Goal: Task Accomplishment & Management: Manage account settings

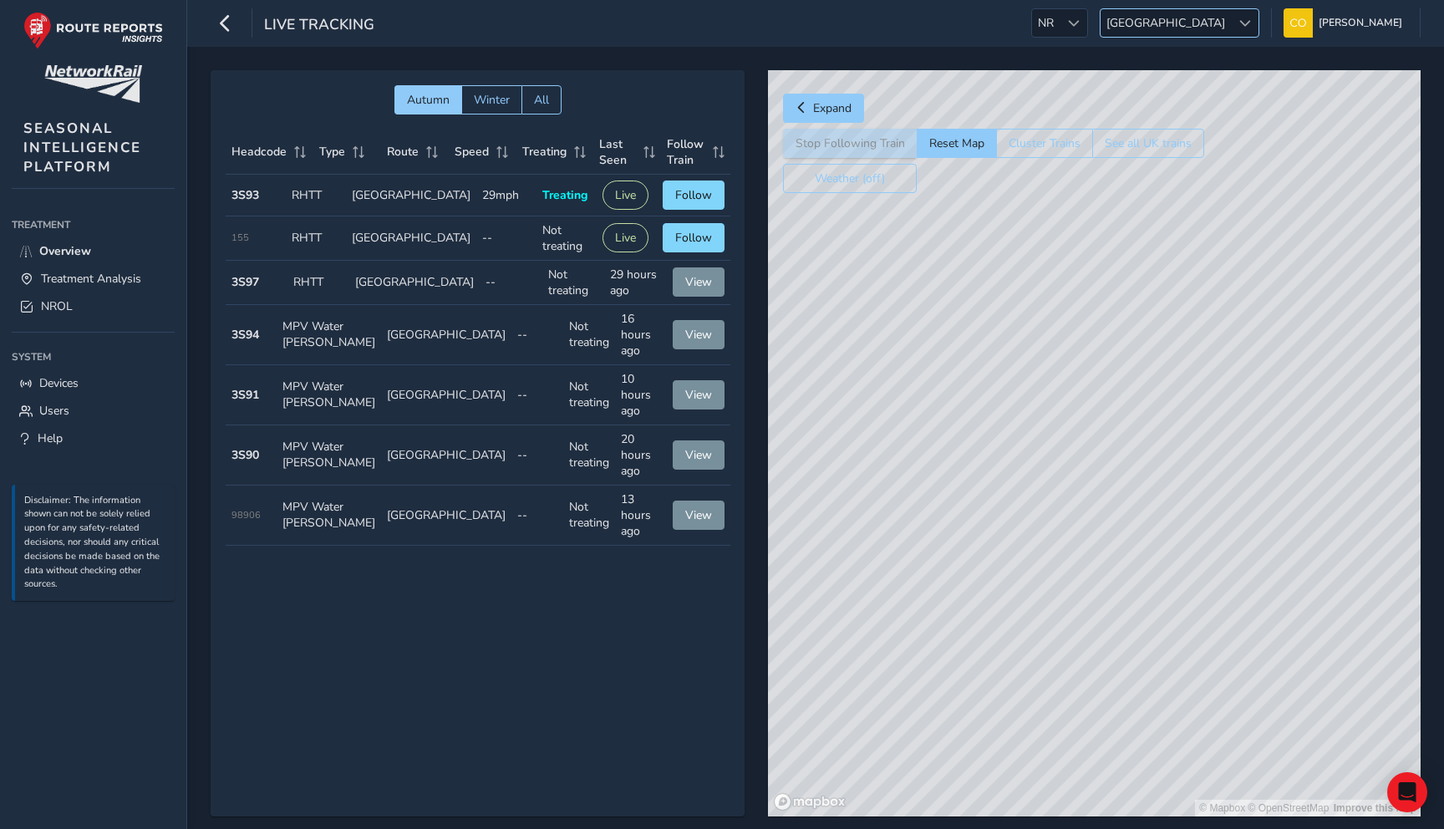
click at [1191, 24] on span "Scotland" at bounding box center [1166, 23] width 130 height 28
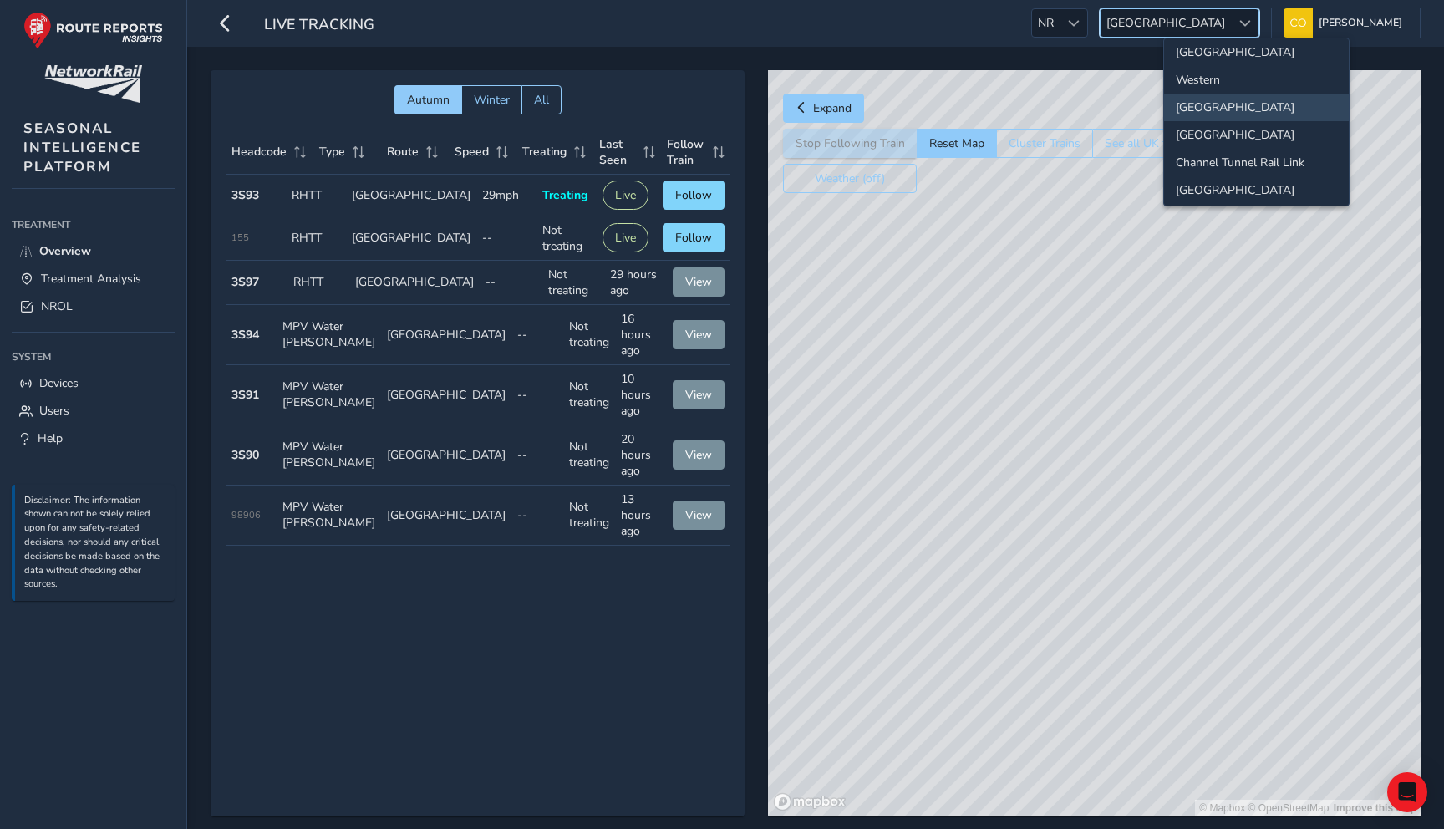
scroll to position [176, 0]
click at [1087, 13] on div at bounding box center [1074, 23] width 28 height 28
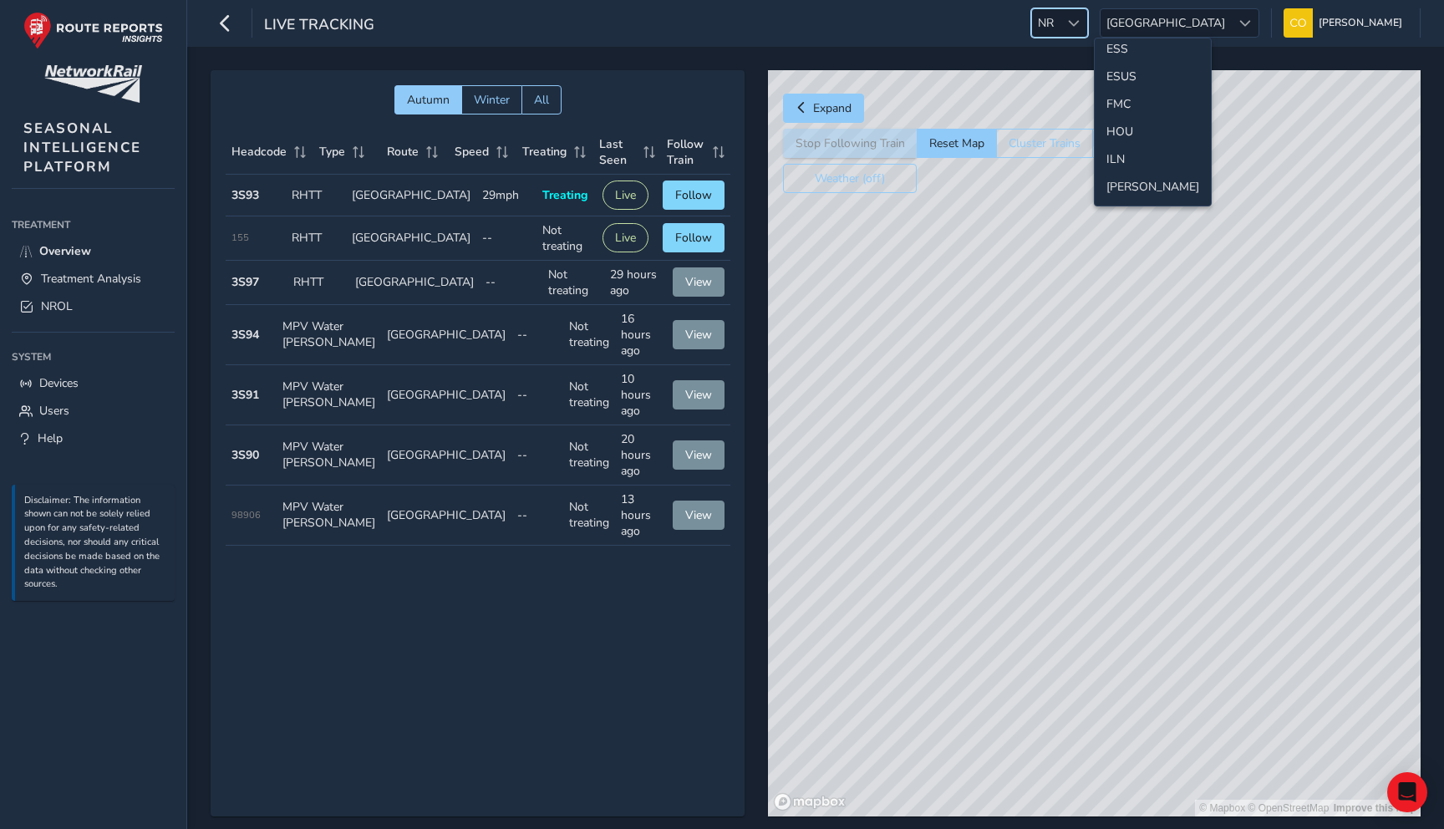
scroll to position [284, 0]
click at [1117, 56] on li "ESS" at bounding box center [1153, 50] width 116 height 28
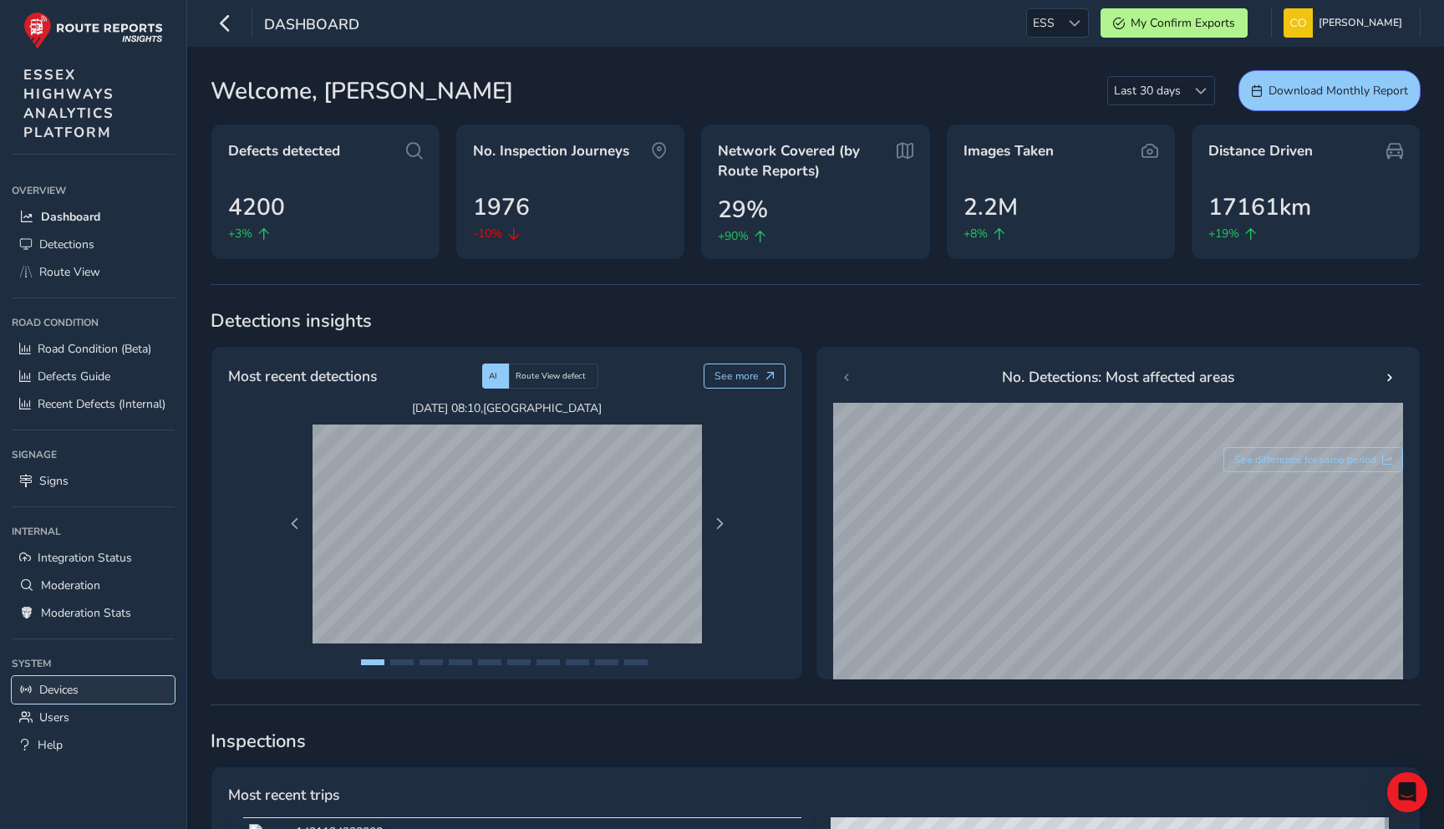
click at [102, 694] on link "Devices" at bounding box center [93, 690] width 163 height 28
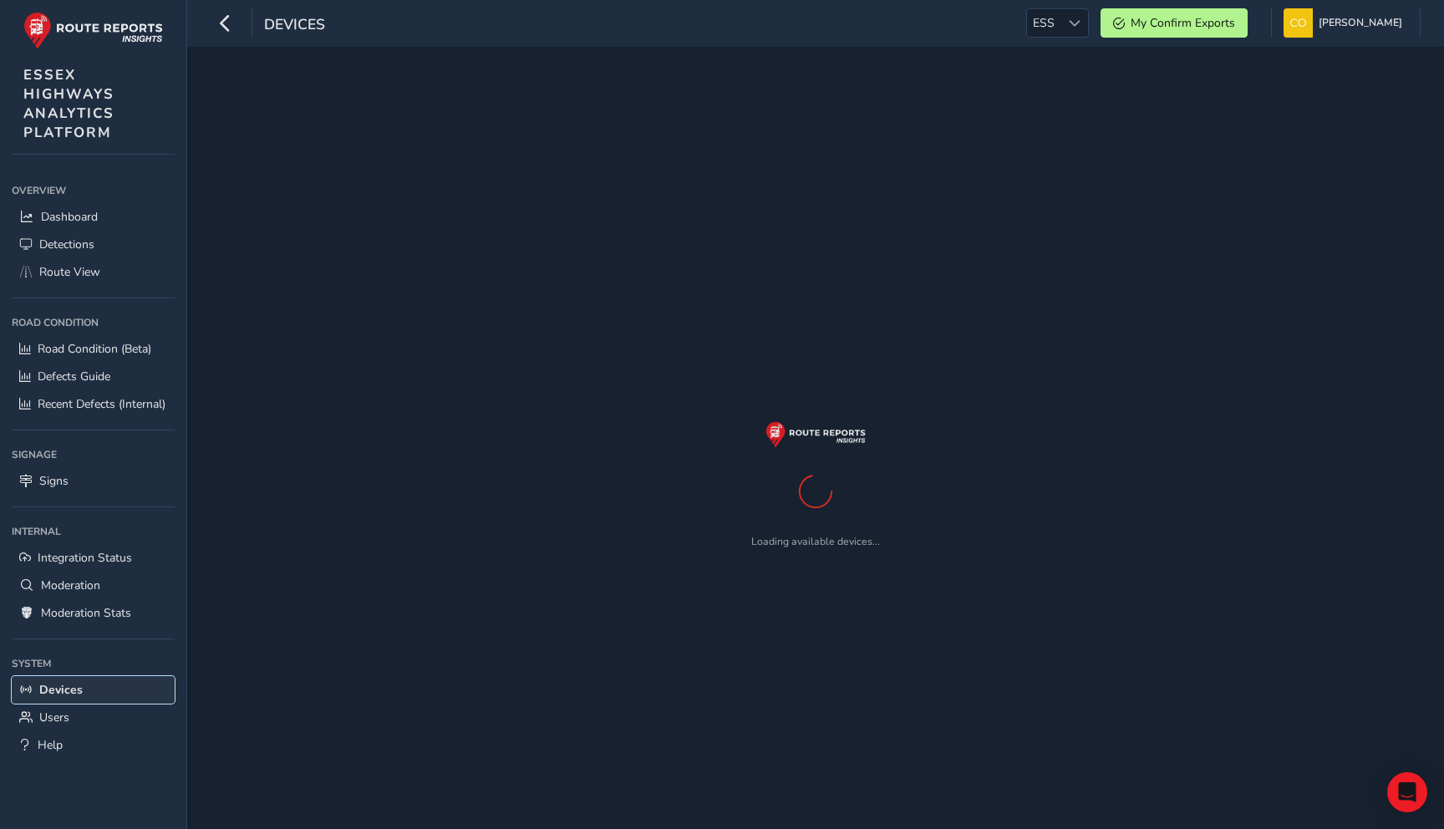
click at [46, 691] on span "Devices" at bounding box center [60, 690] width 43 height 16
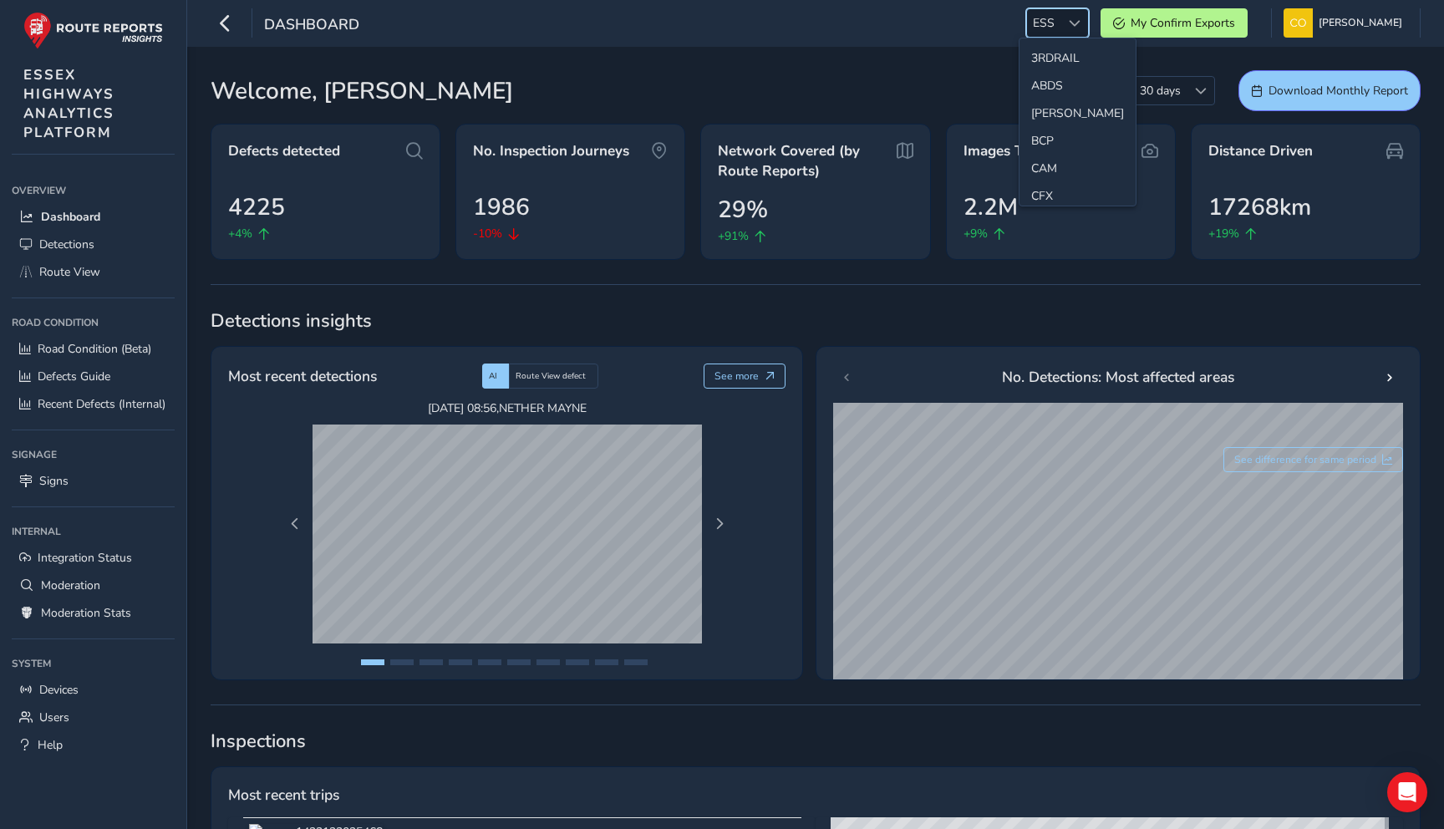
scroll to position [153, 0]
click at [1061, 146] on li "EGKK" at bounding box center [1078, 154] width 116 height 28
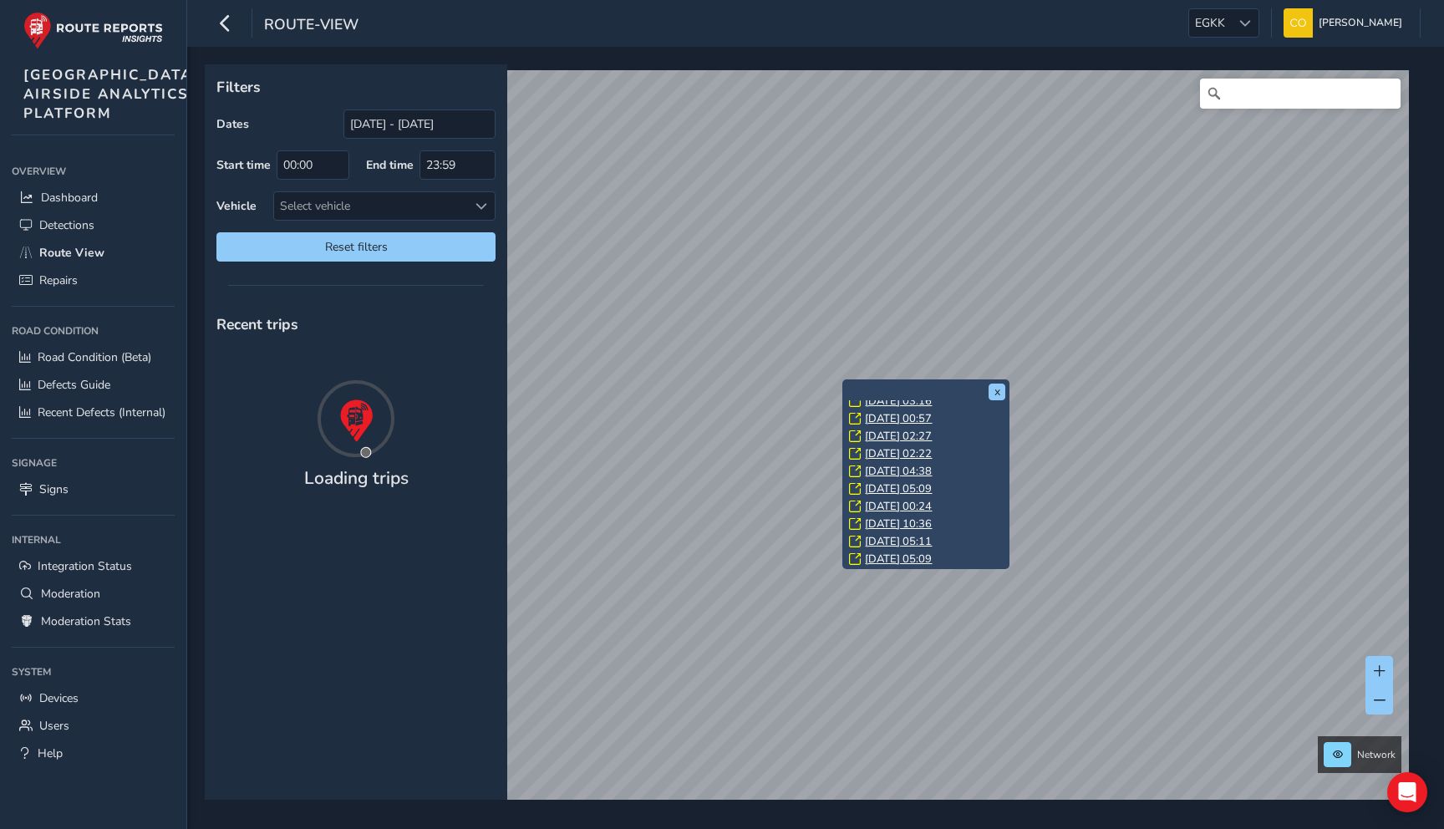
scroll to position [47, 0]
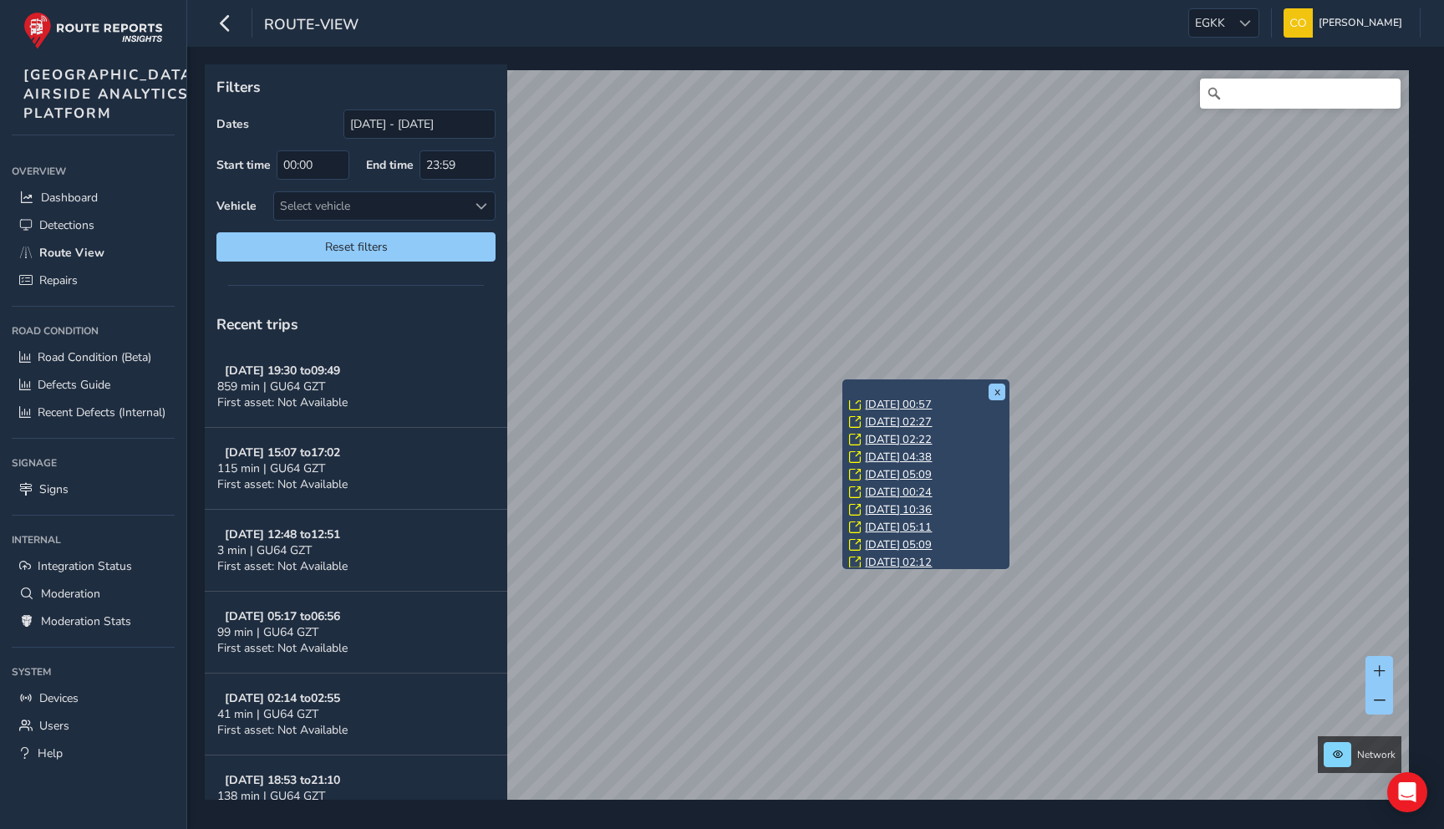
click at [888, 502] on link "Fri, 5 Sep, 10:36" at bounding box center [898, 509] width 67 height 15
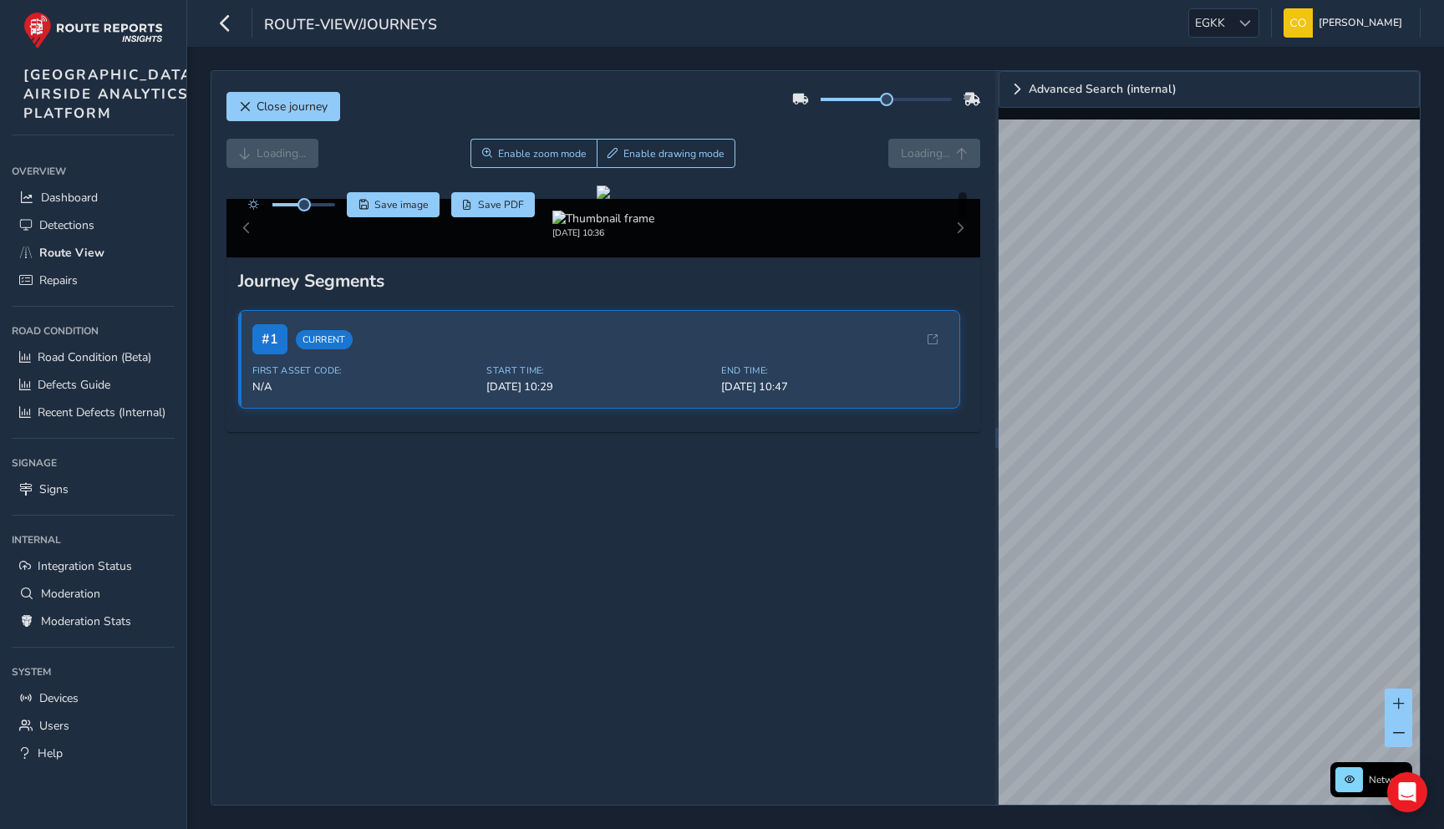
click at [822, 170] on div "Loading... Enable zoom mode Enable drawing mode Loading..." at bounding box center [603, 162] width 755 height 47
click at [1189, 20] on span "EGKK" at bounding box center [1210, 23] width 42 height 28
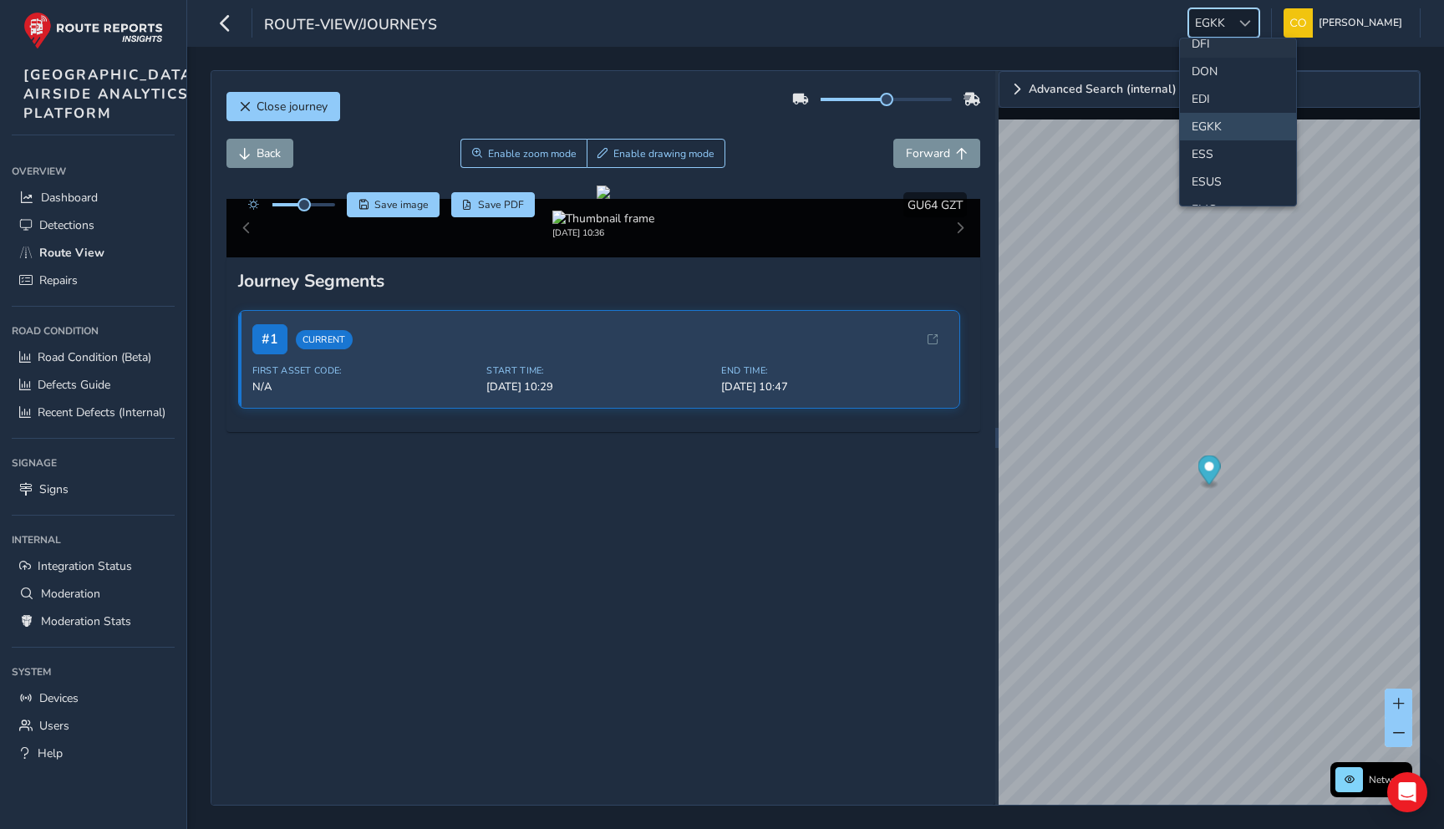
scroll to position [181, 0]
click at [820, 154] on div "Back Enable zoom mode Enable drawing mode Forward" at bounding box center [603, 153] width 755 height 29
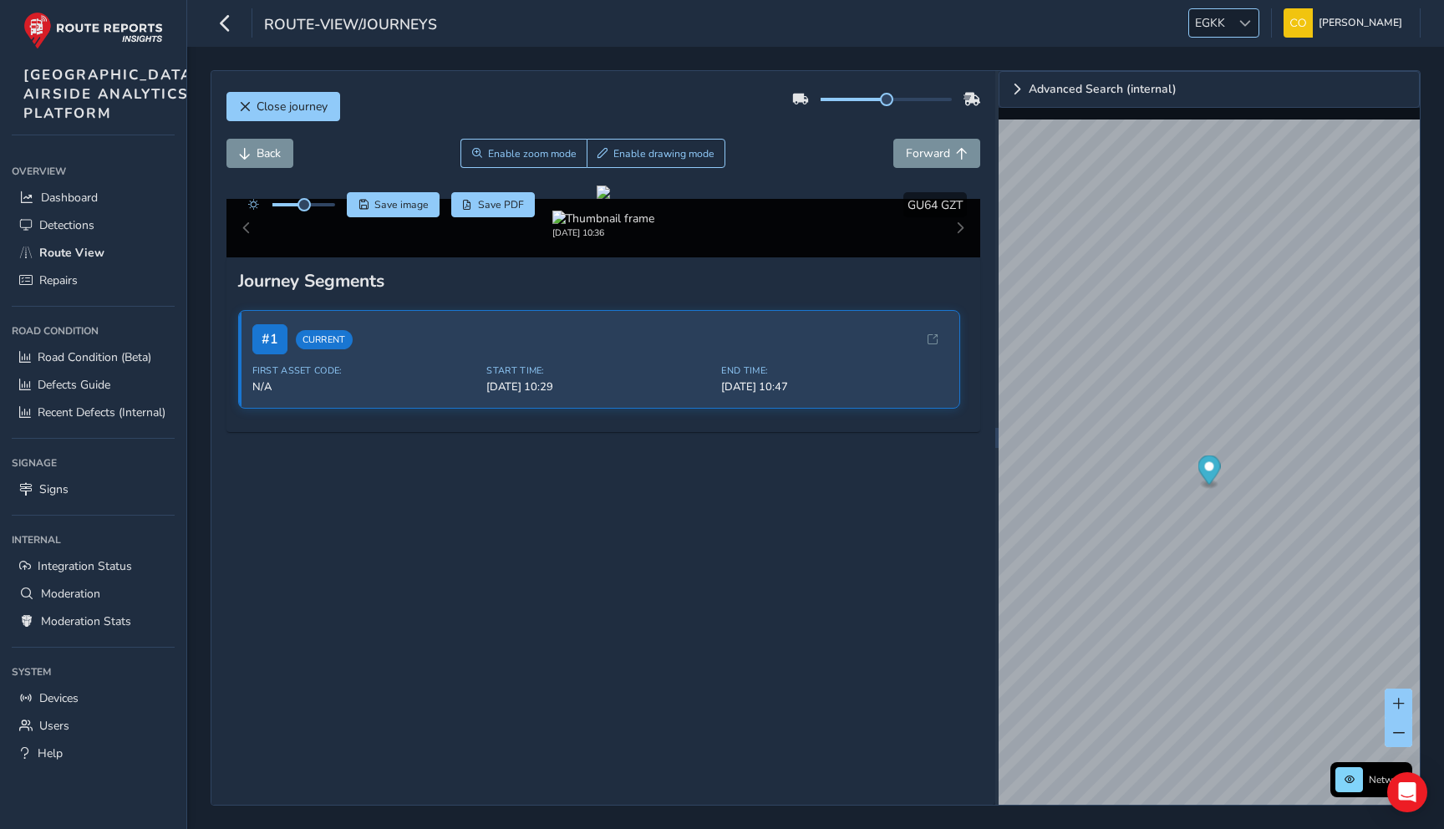
click at [1197, 26] on span "EGKK" at bounding box center [1210, 23] width 42 height 28
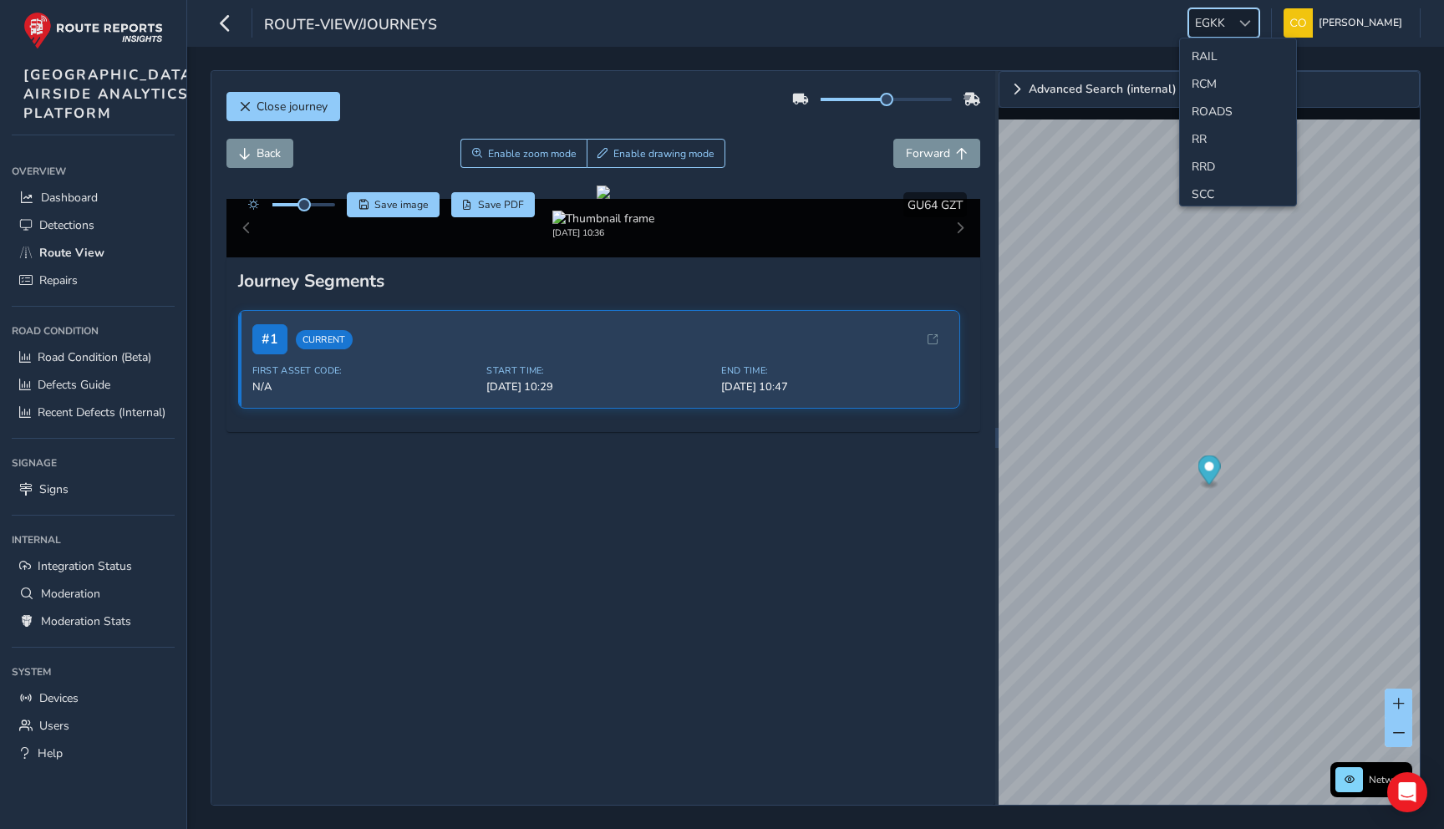
scroll to position [694, 0]
click at [856, 157] on div "Back Enable zoom mode Enable drawing mode Forward" at bounding box center [603, 153] width 755 height 29
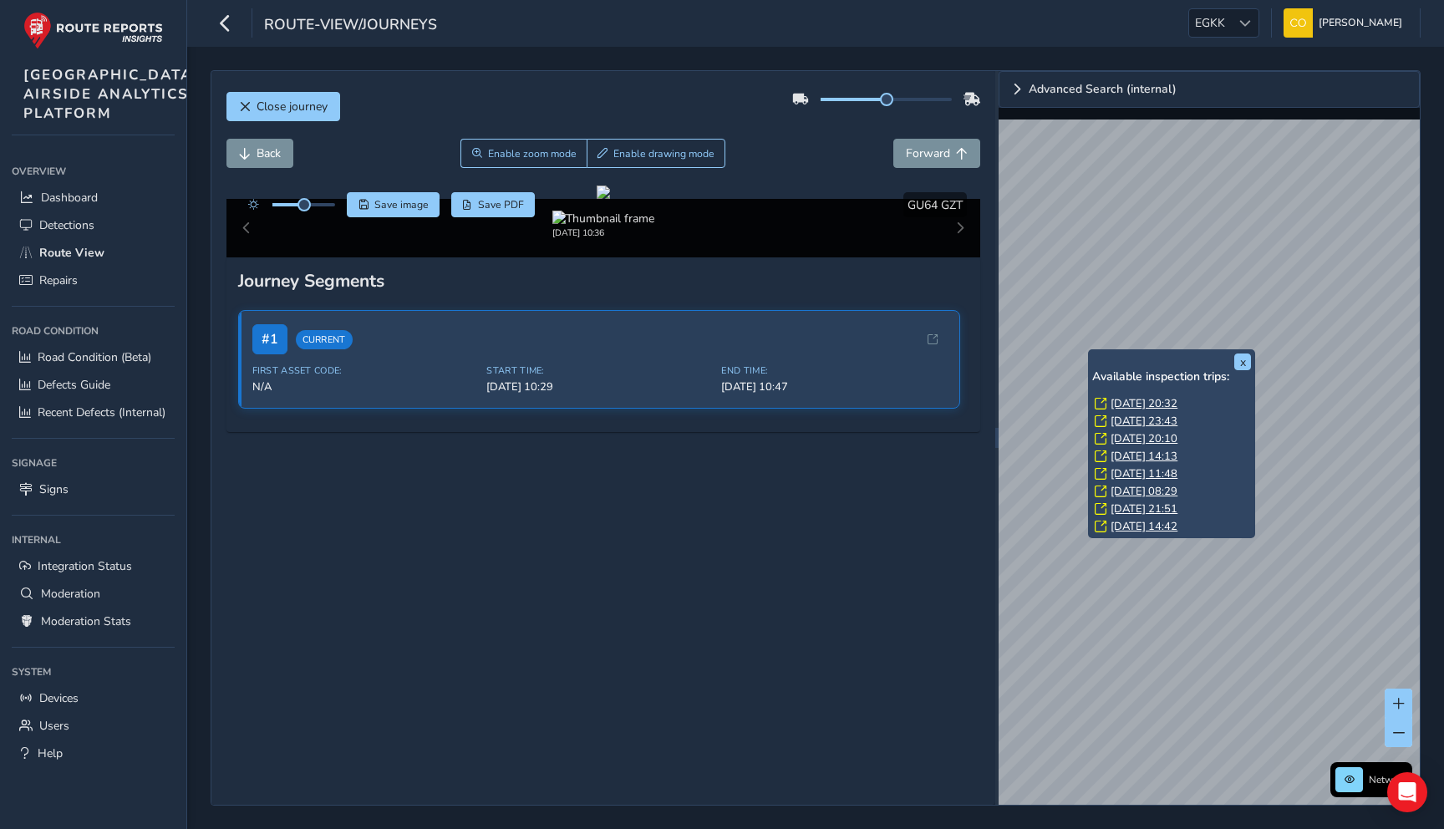
click at [796, 160] on div "Back Enable zoom mode Enable drawing mode Forward" at bounding box center [603, 153] width 755 height 29
click at [1238, 360] on button "x" at bounding box center [1242, 362] width 17 height 17
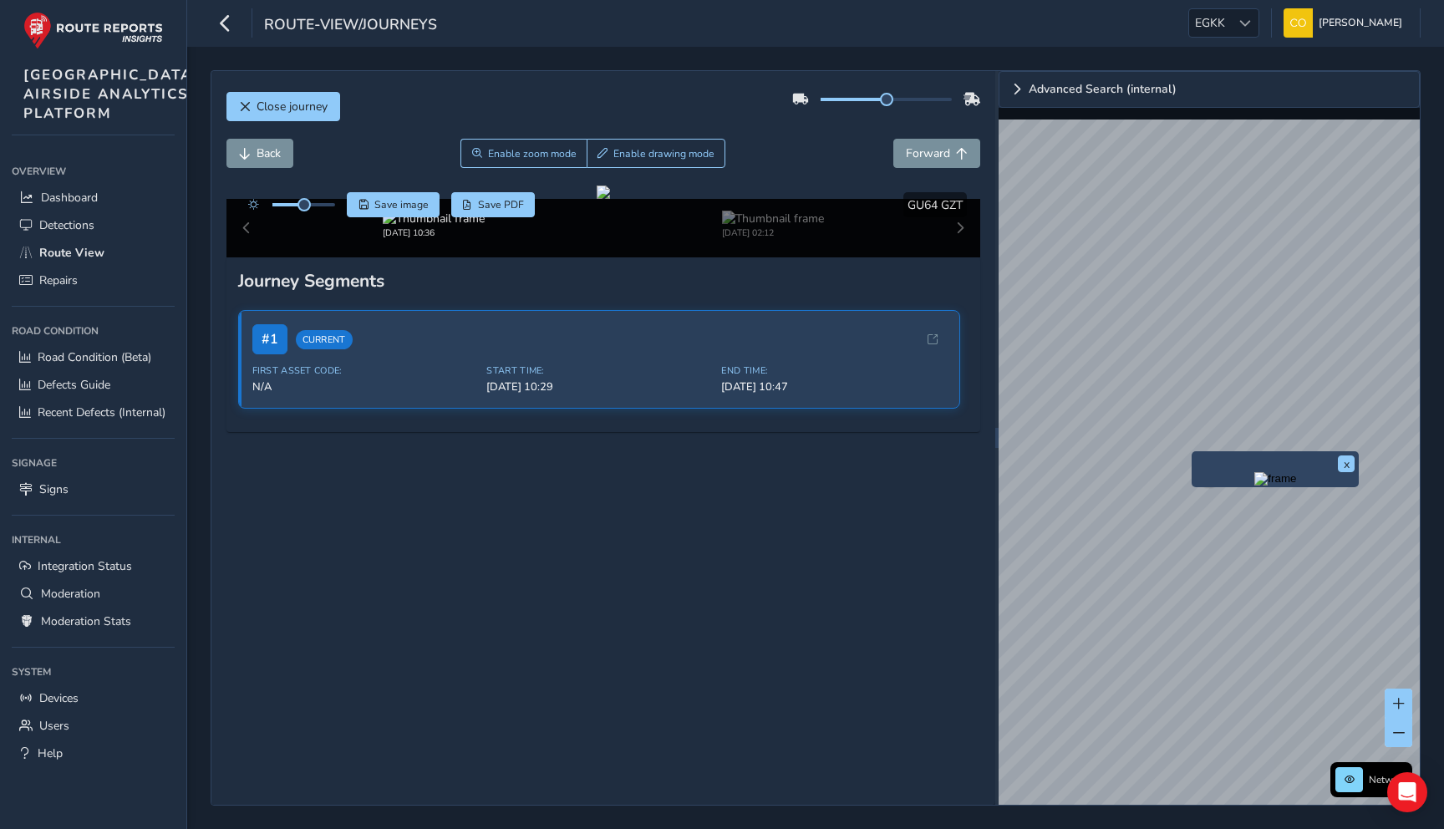
click at [1254, 486] on img "Preview frame" at bounding box center [1275, 478] width 42 height 13
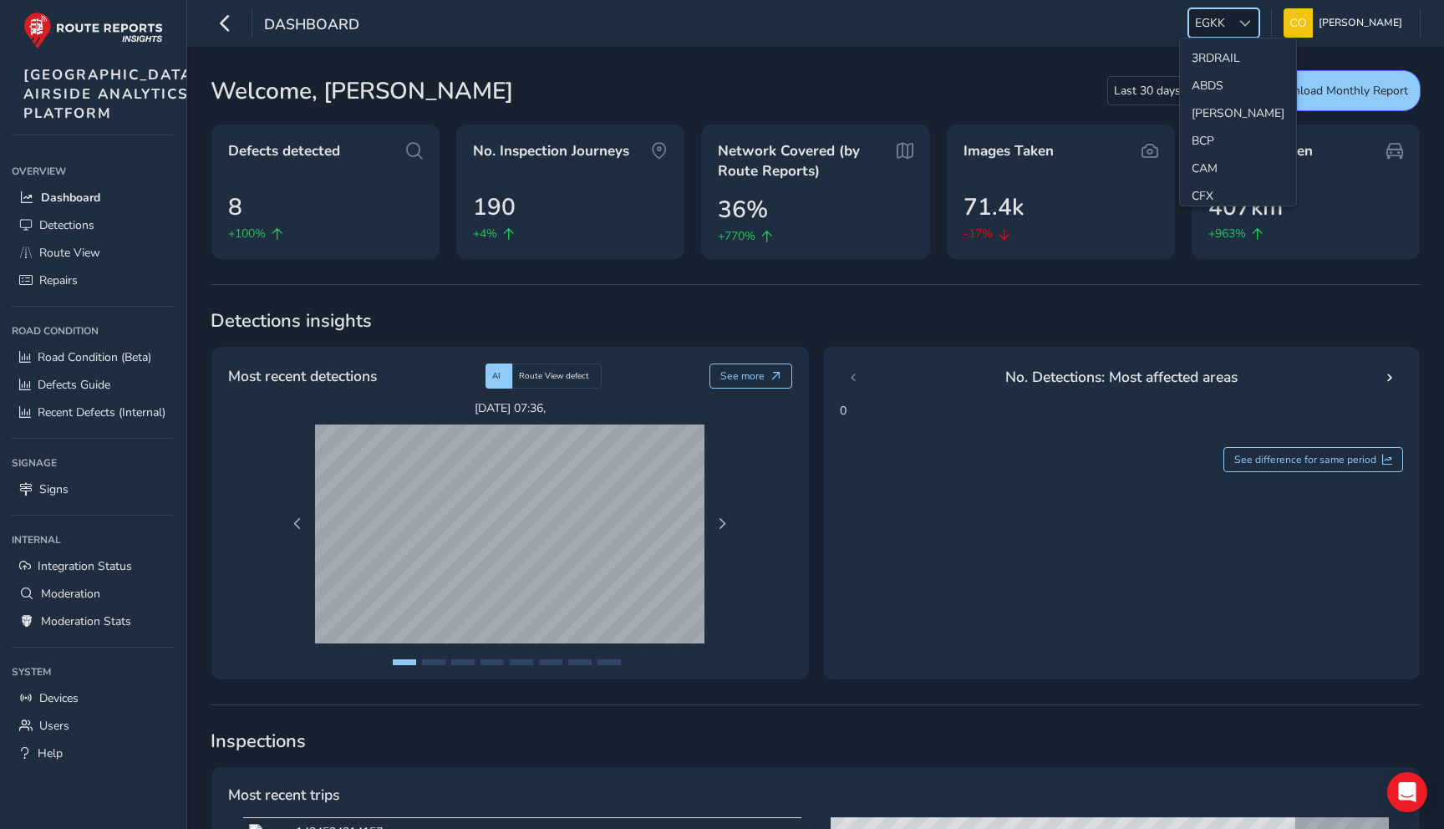
scroll to position [480, 0]
click at [1208, 155] on li "NR" at bounding box center [1238, 158] width 116 height 28
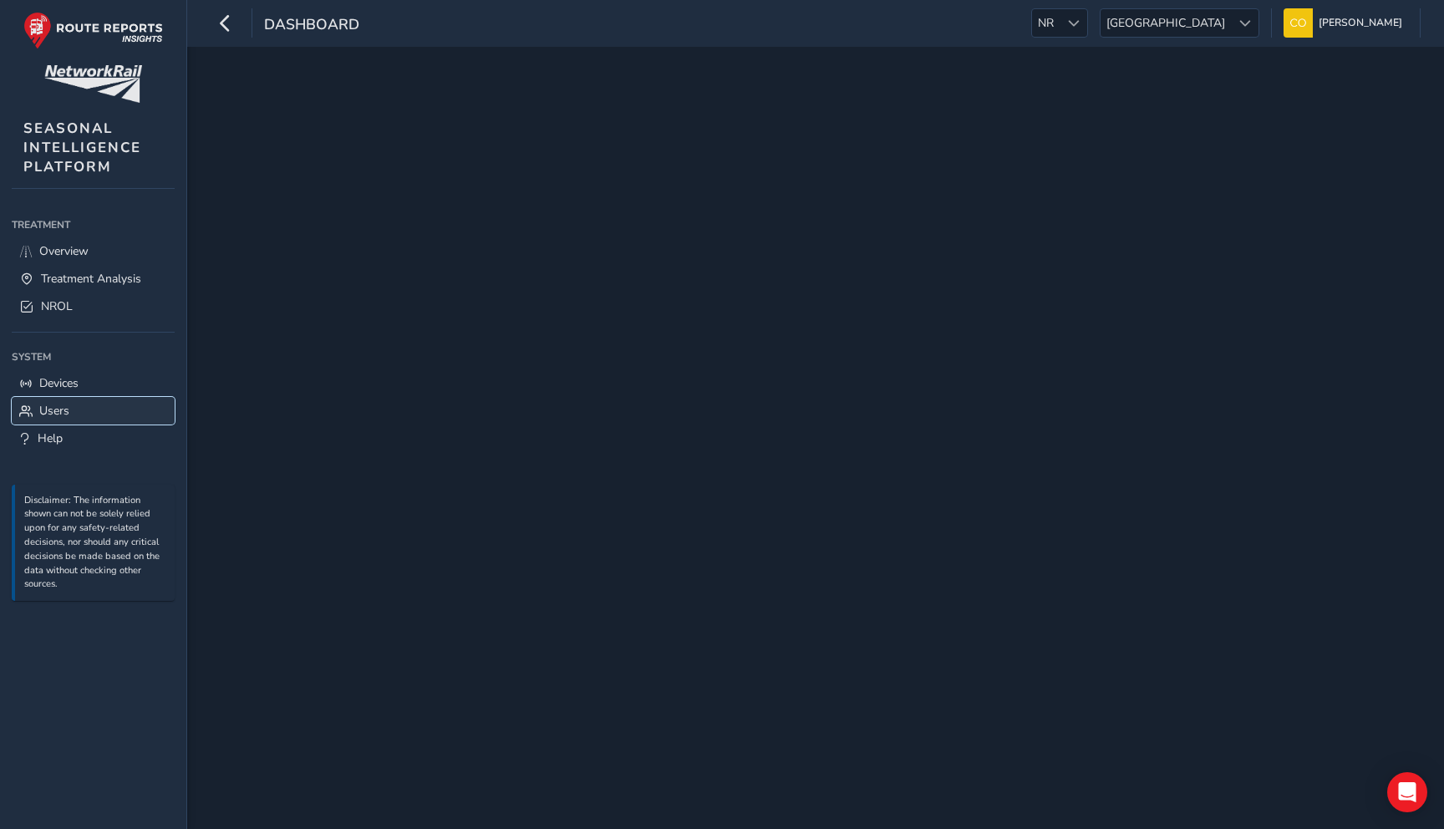
click at [43, 405] on span "Users" at bounding box center [54, 411] width 30 height 16
click at [377, 160] on div at bounding box center [815, 438] width 1257 height 782
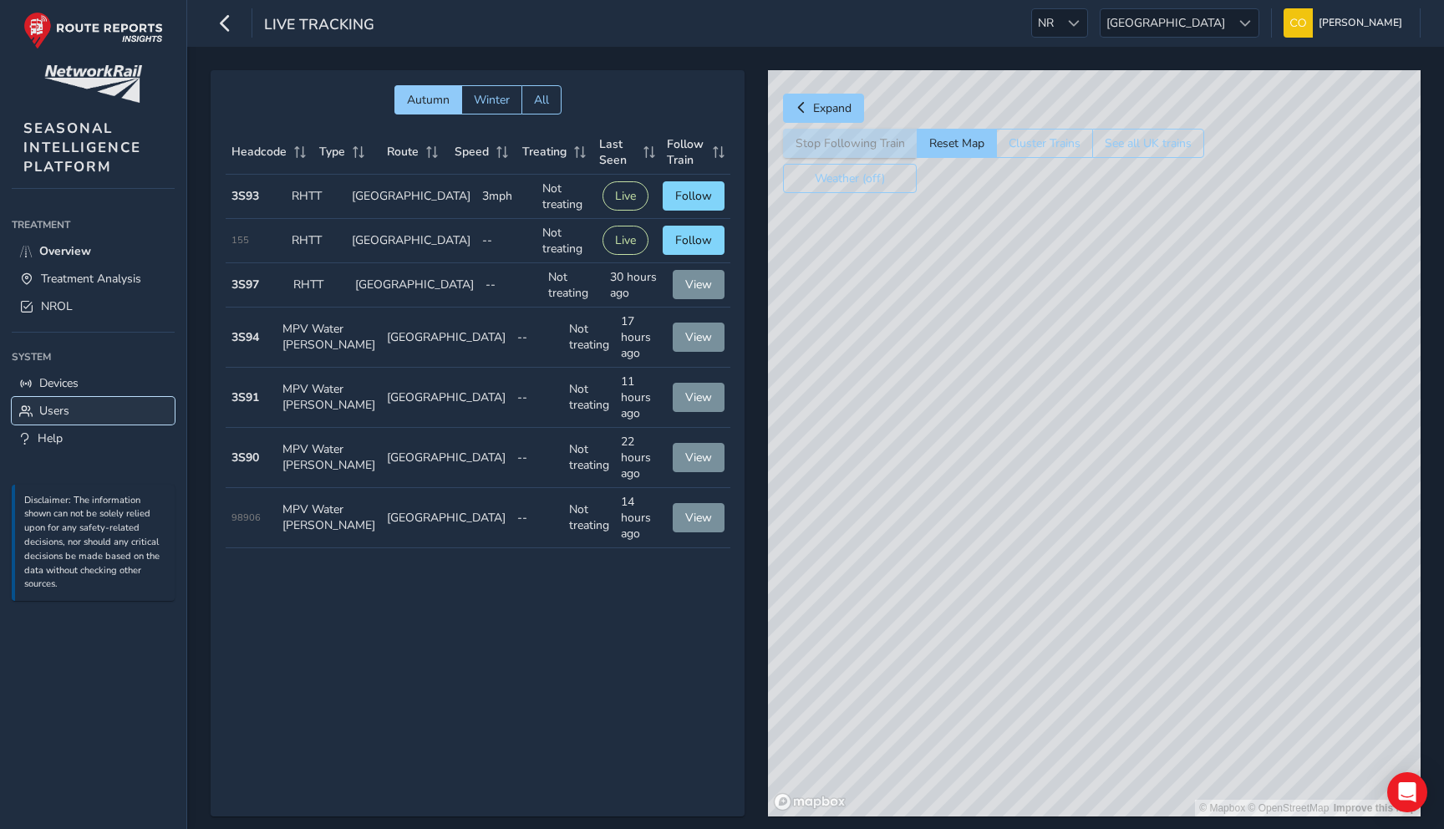
click at [38, 410] on link "Users" at bounding box center [93, 411] width 163 height 28
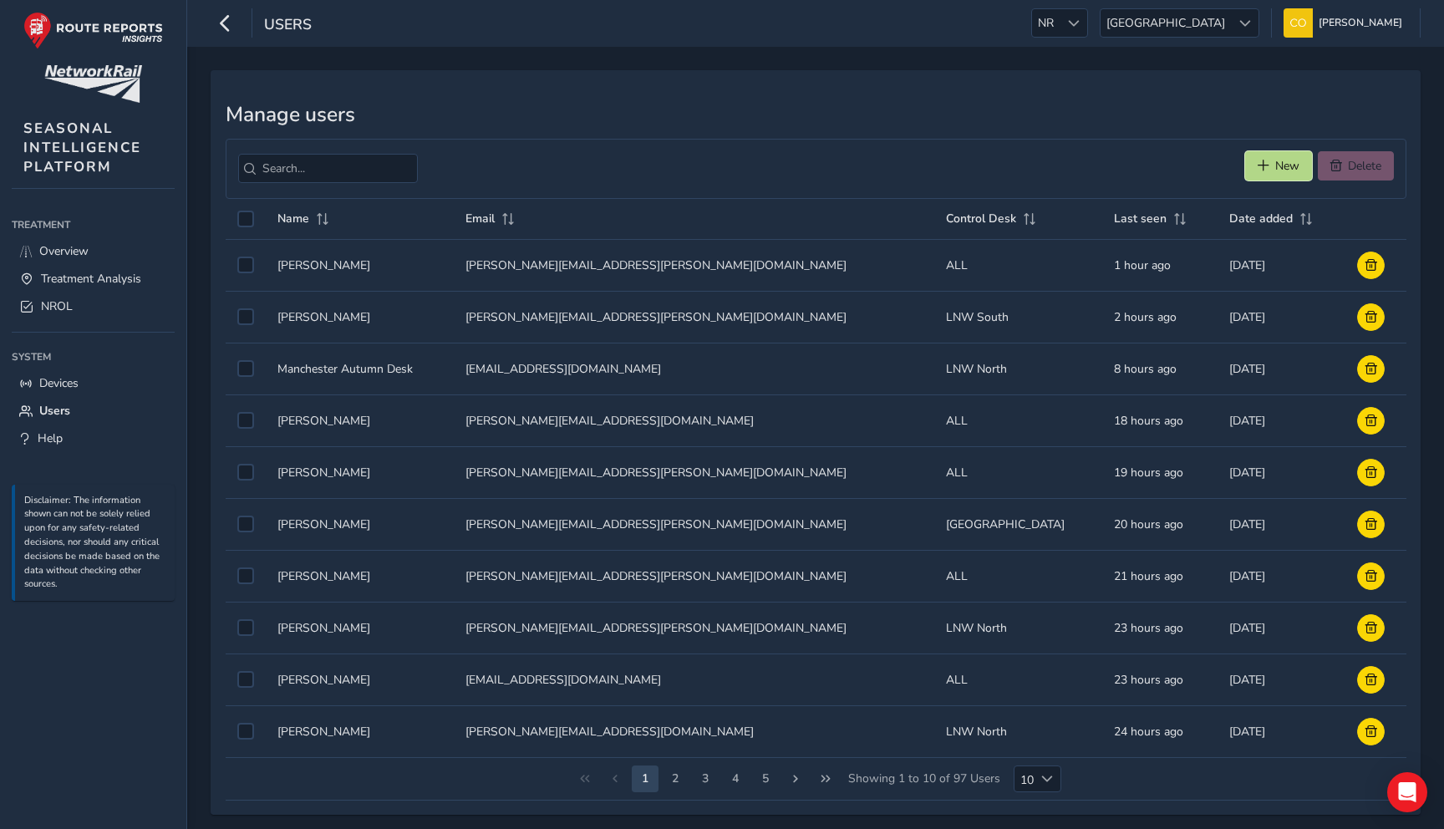
click at [1278, 157] on button "New" at bounding box center [1278, 165] width 67 height 29
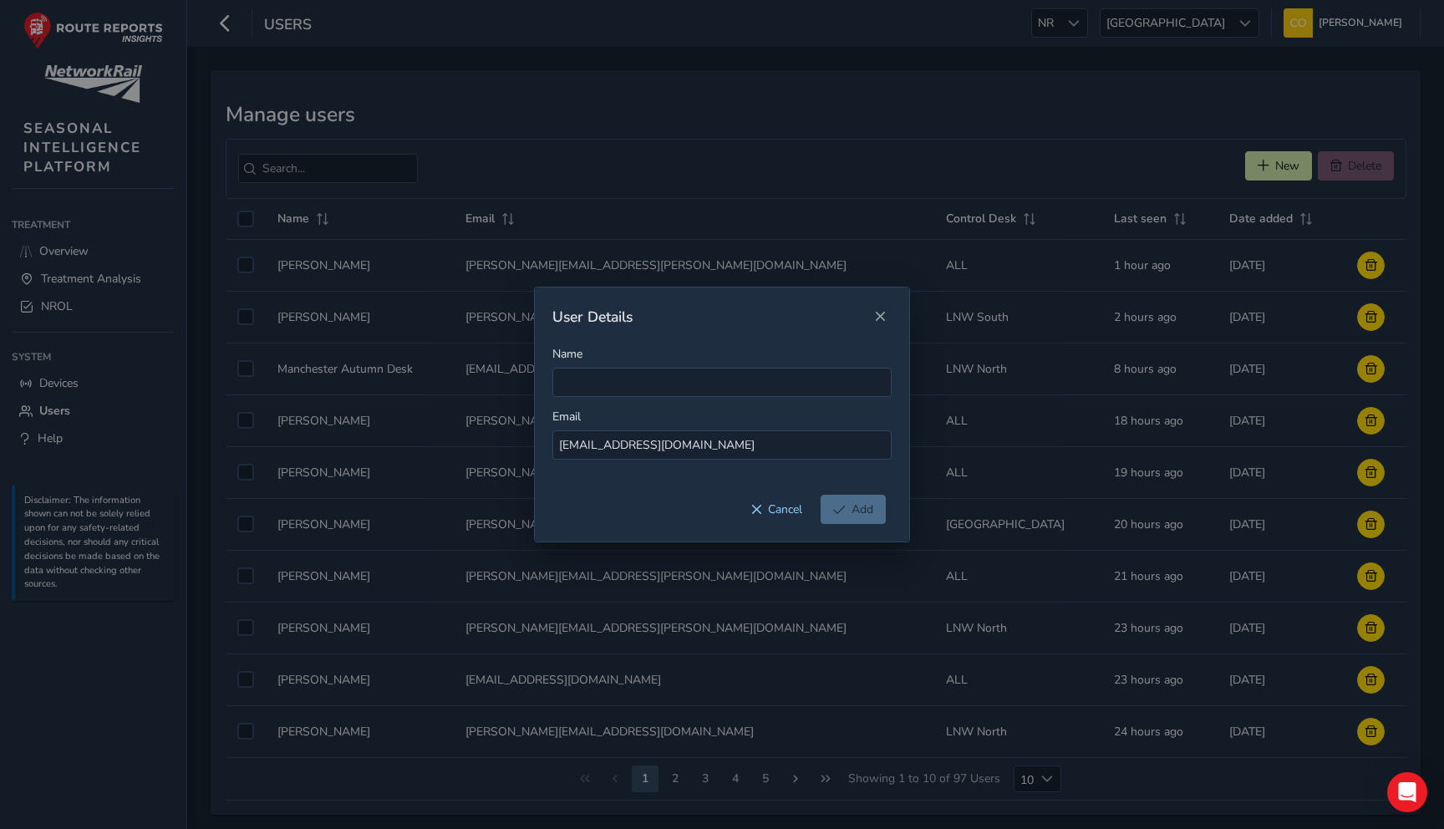
drag, startPoint x: 722, startPoint y: 441, endPoint x: 492, endPoint y: 440, distance: 229.8
click at [492, 440] on div "User Details Name Email [EMAIL_ADDRESS][DOMAIN_NAME] Cancel Add" at bounding box center [722, 414] width 1444 height 829
type input "[EMAIL_ADDRESS][DOMAIN_NAME]"
click at [634, 371] on input "Name" at bounding box center [721, 382] width 339 height 29
type input "NW Controller"
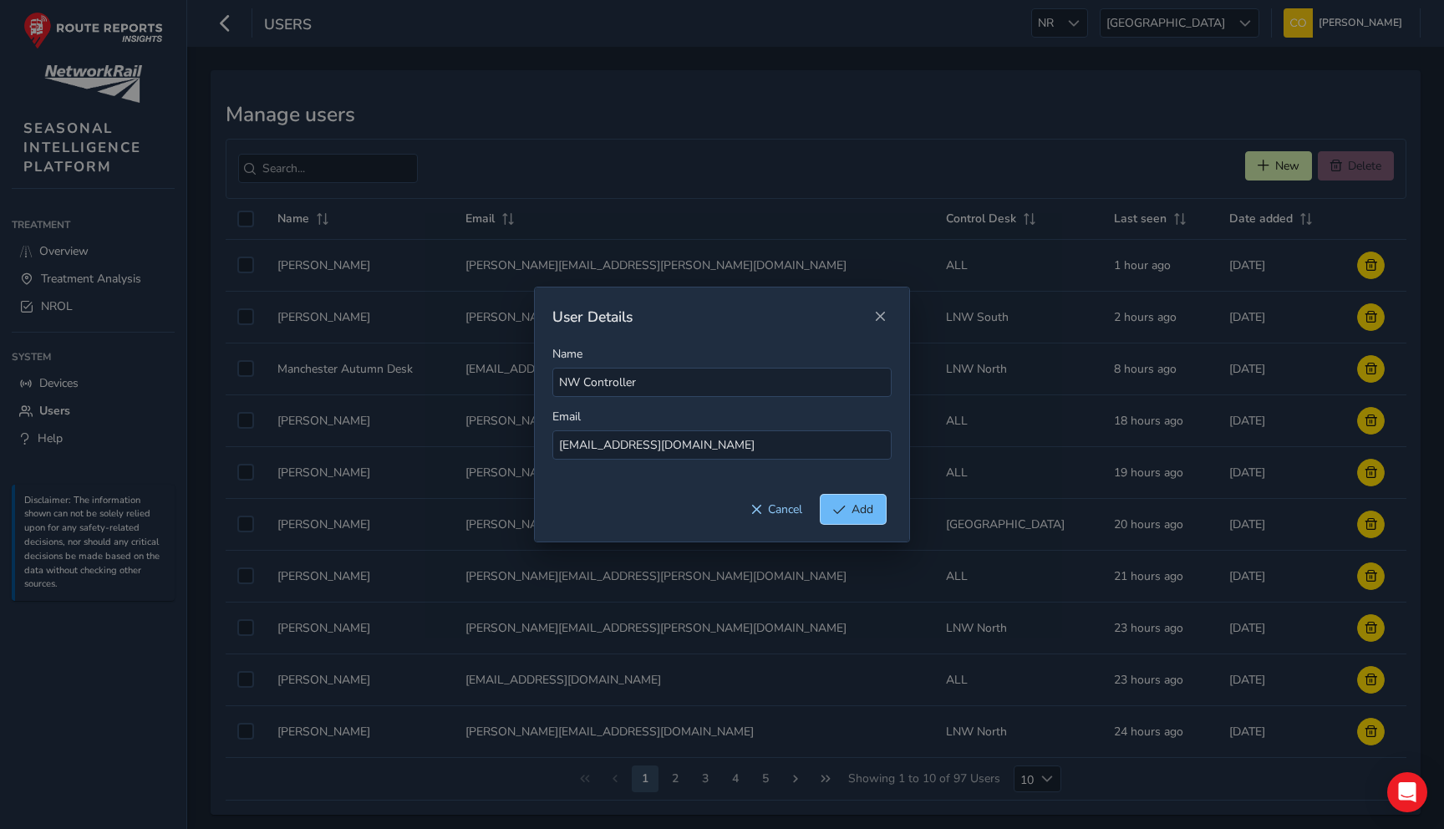
click at [833, 510] on span "Add" at bounding box center [839, 510] width 13 height 12
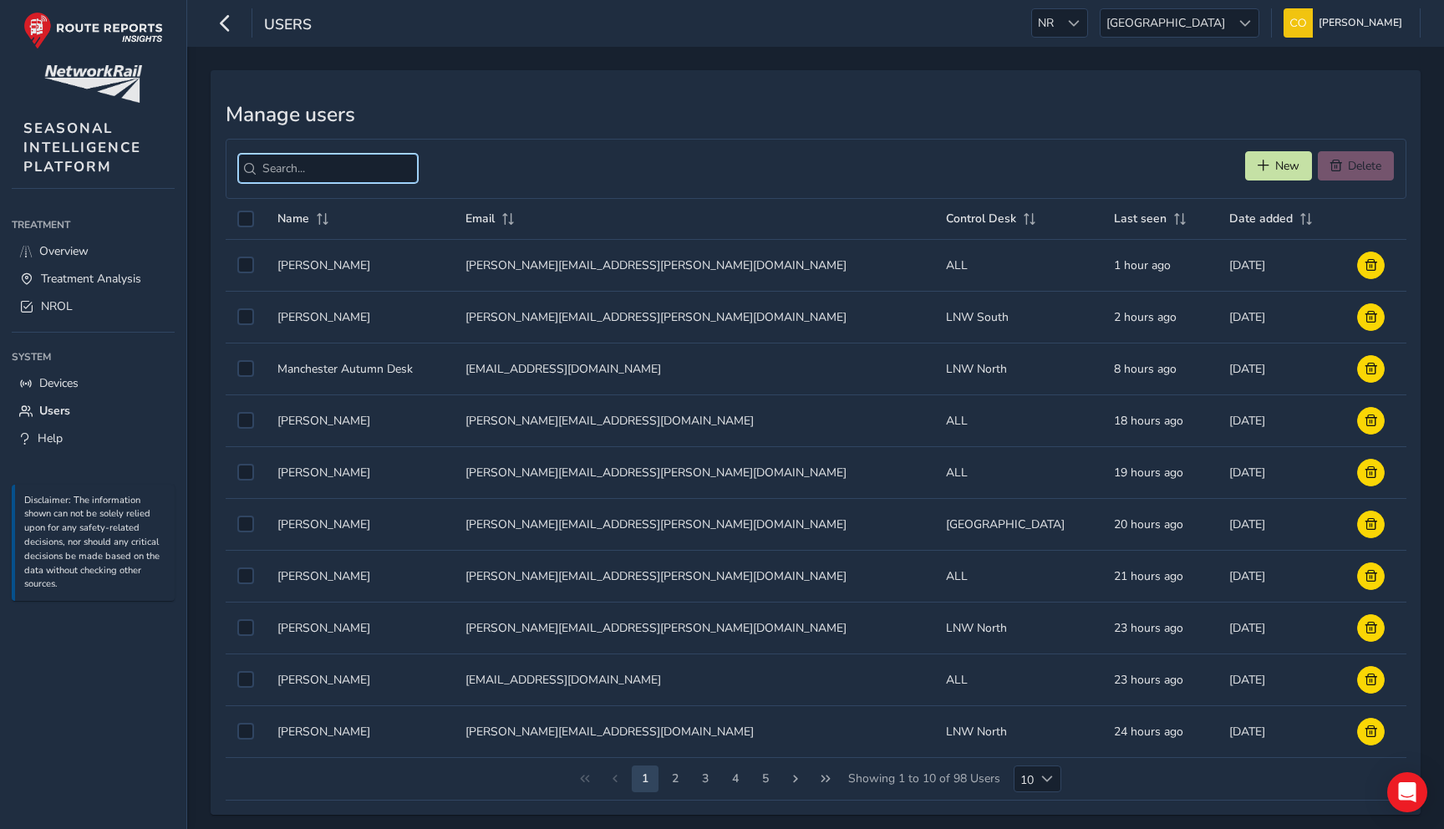
click at [351, 165] on input "search" at bounding box center [328, 168] width 180 height 29
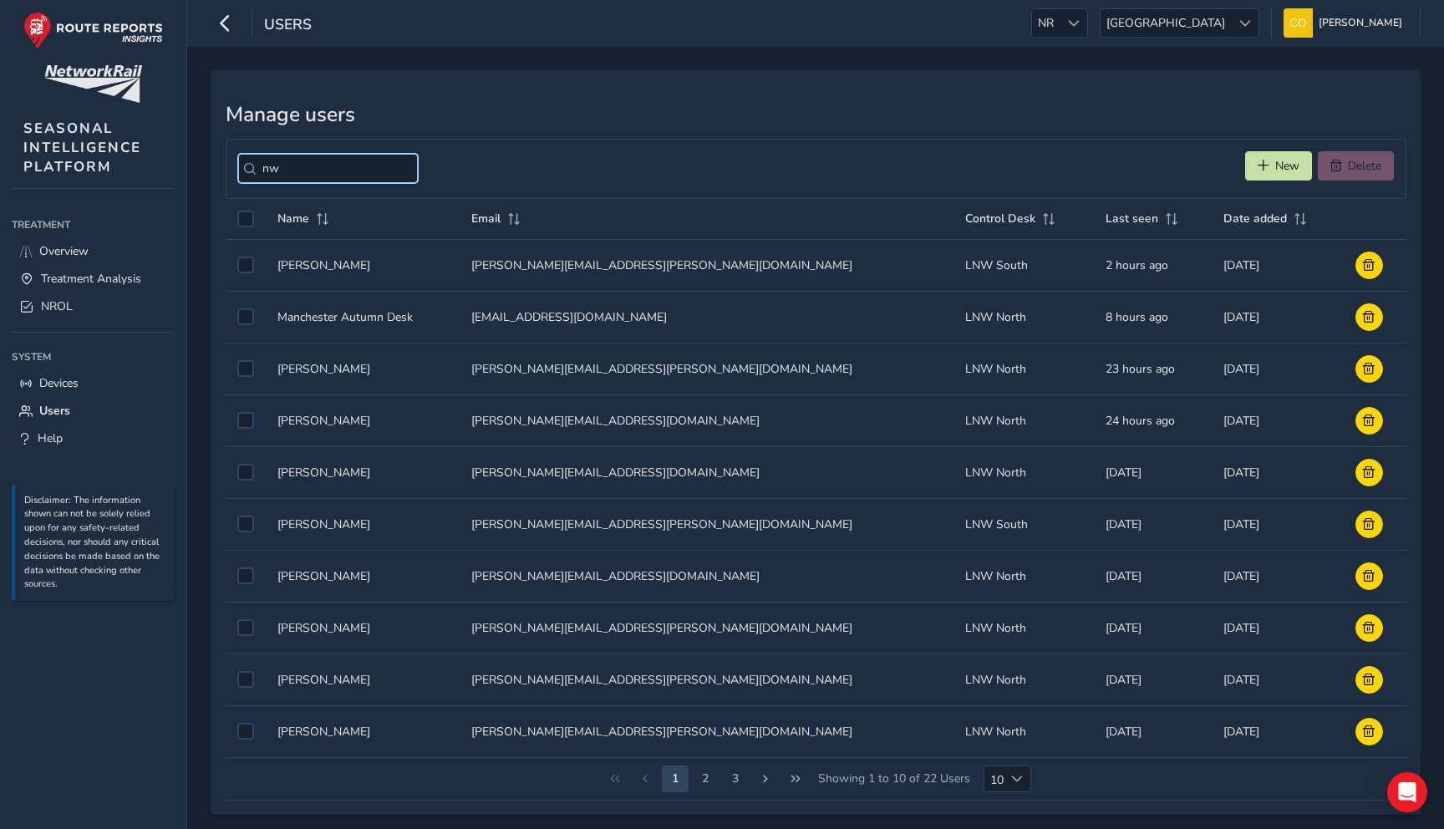
type input "nw"
click at [303, 176] on input "nw" at bounding box center [328, 168] width 180 height 29
click at [101, 308] on link "NROL" at bounding box center [93, 307] width 163 height 28
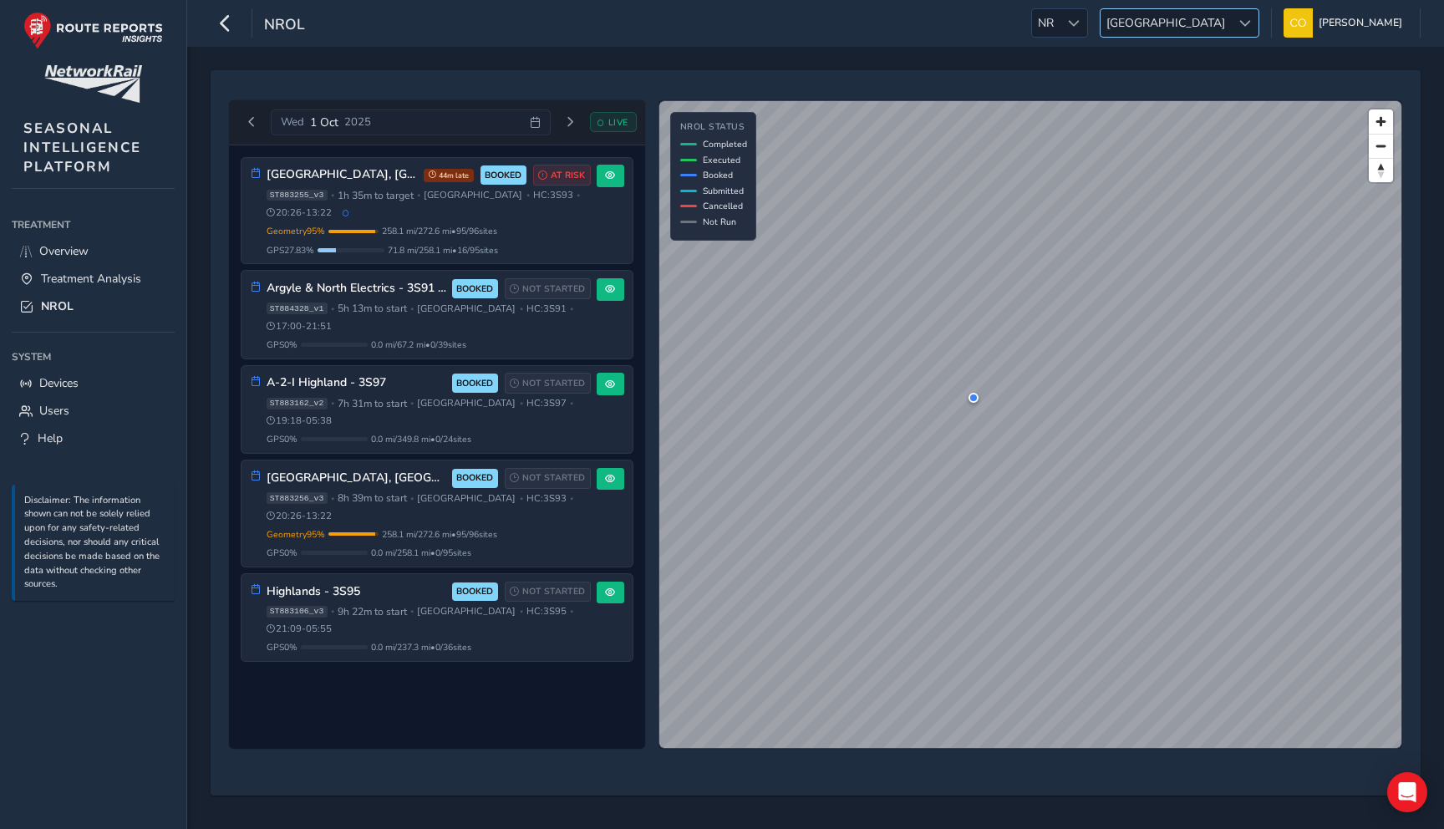
click at [1169, 14] on span "[GEOGRAPHIC_DATA]" at bounding box center [1166, 23] width 130 height 28
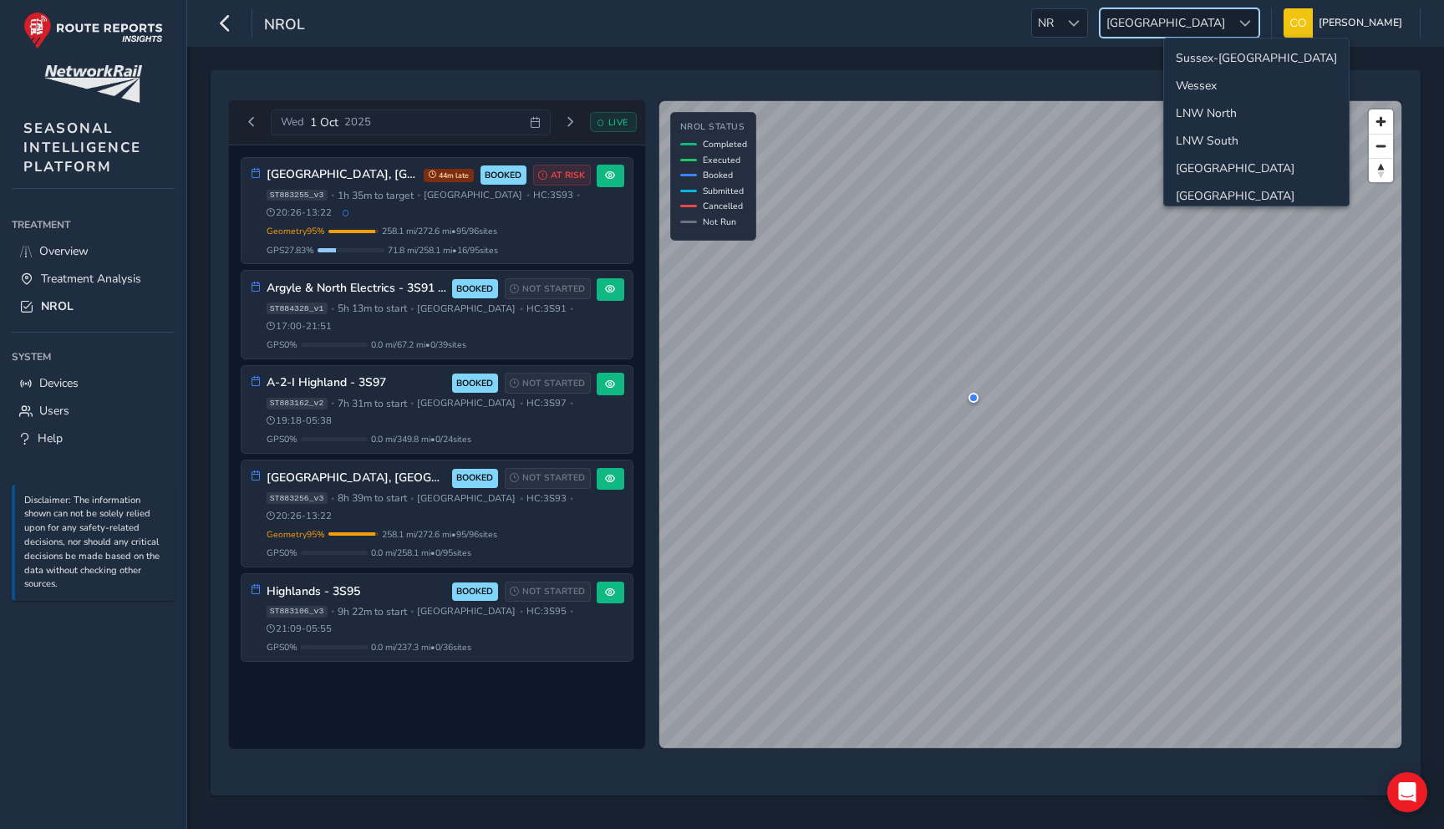
click at [1218, 81] on li "Wessex" at bounding box center [1256, 86] width 185 height 28
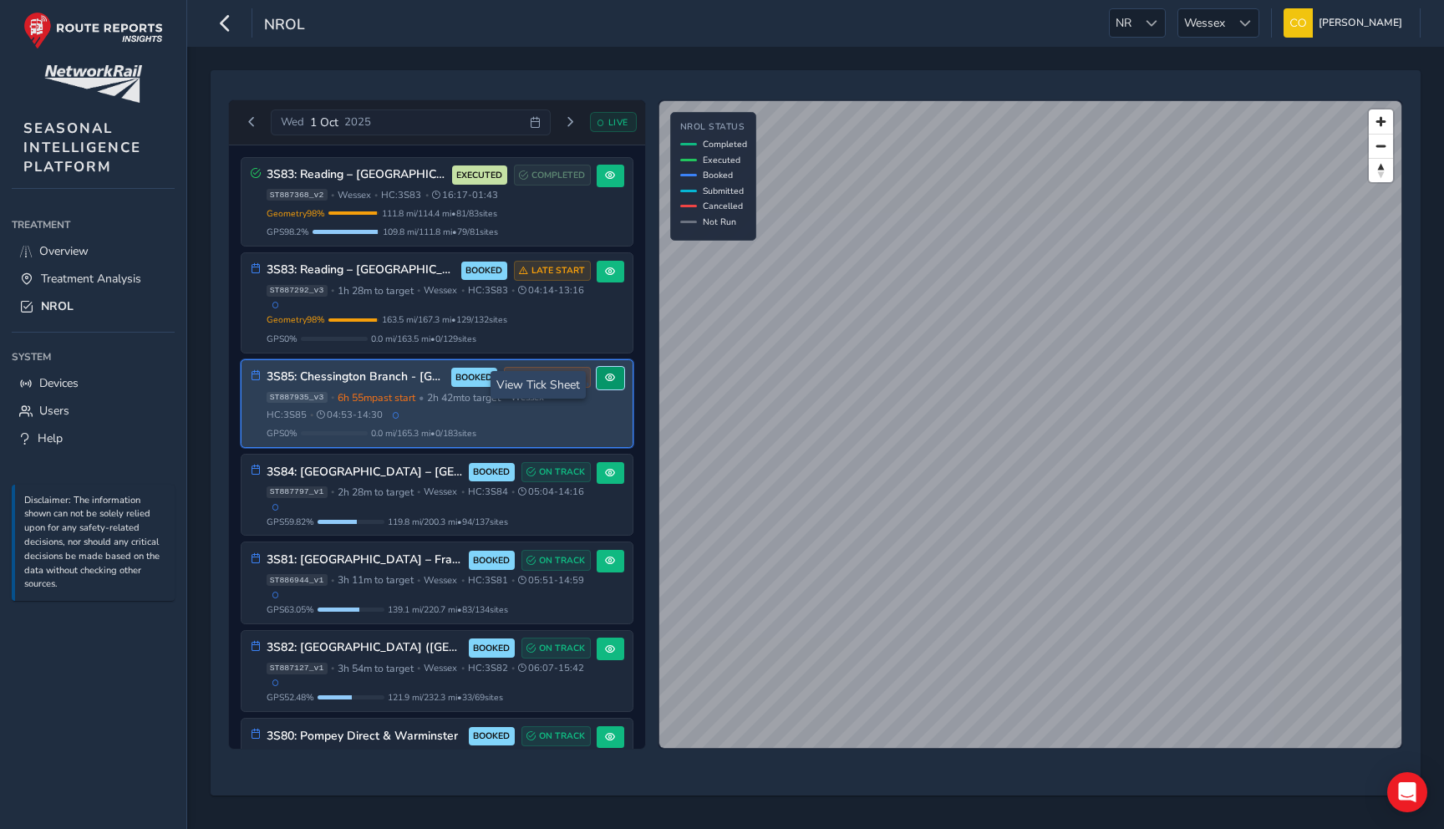
click at [608, 384] on button at bounding box center [611, 378] width 28 height 23
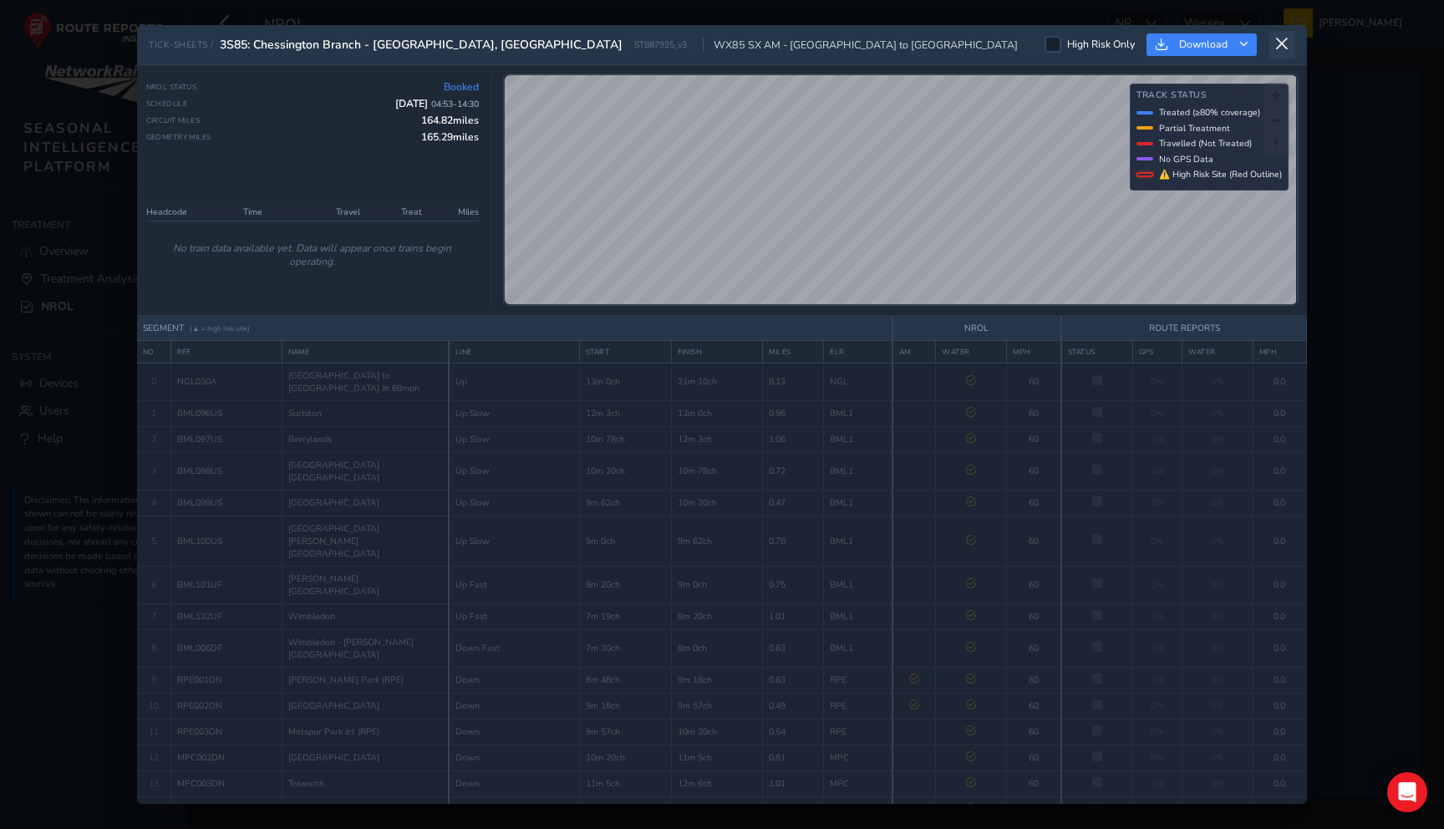
click at [1280, 33] on button at bounding box center [1282, 45] width 27 height 28
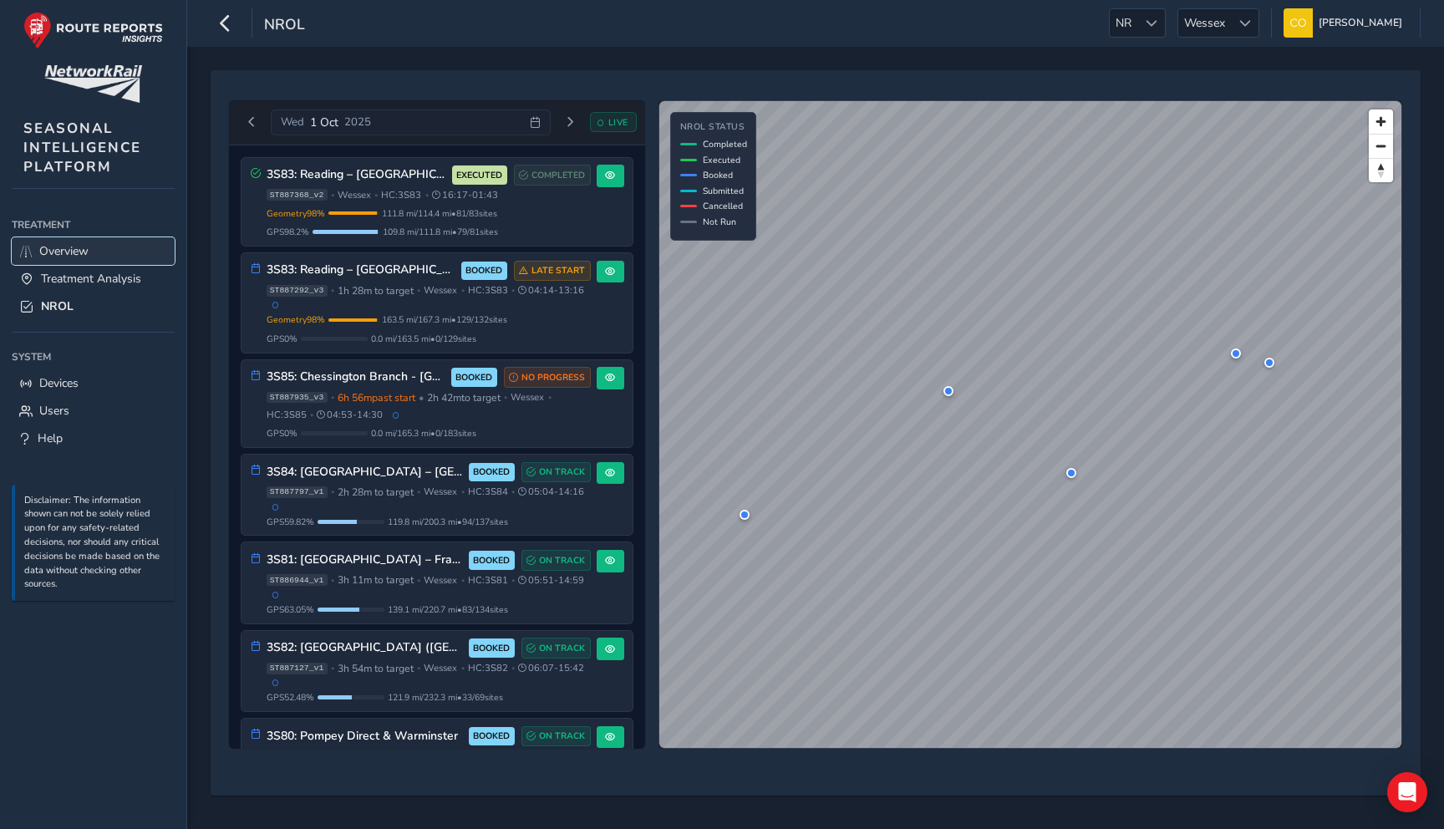
click at [102, 251] on link "Overview" at bounding box center [93, 251] width 163 height 28
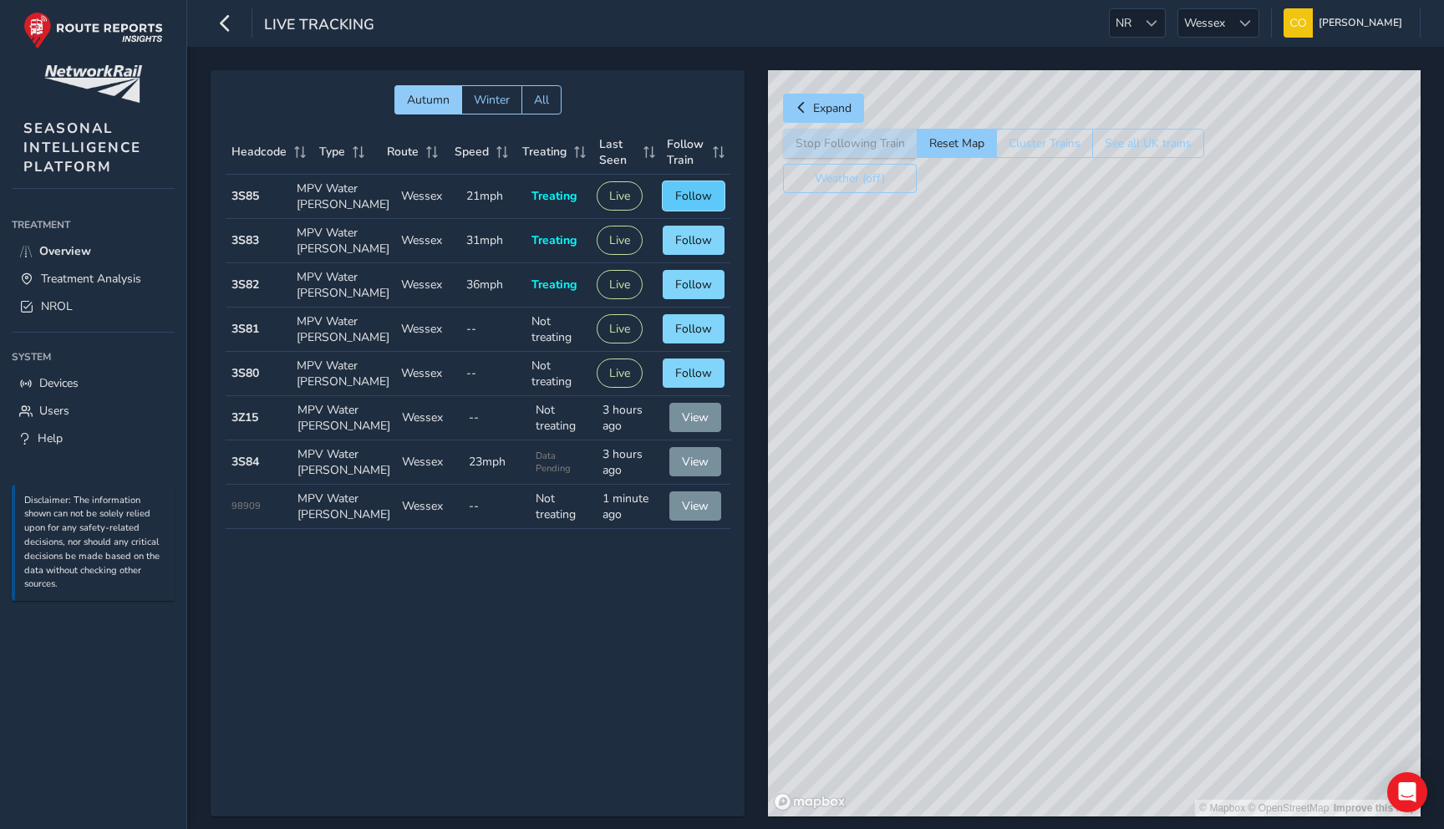
click at [671, 200] on button "Follow" at bounding box center [694, 195] width 62 height 29
click at [119, 277] on span "Treatment Analysis" at bounding box center [91, 279] width 100 height 16
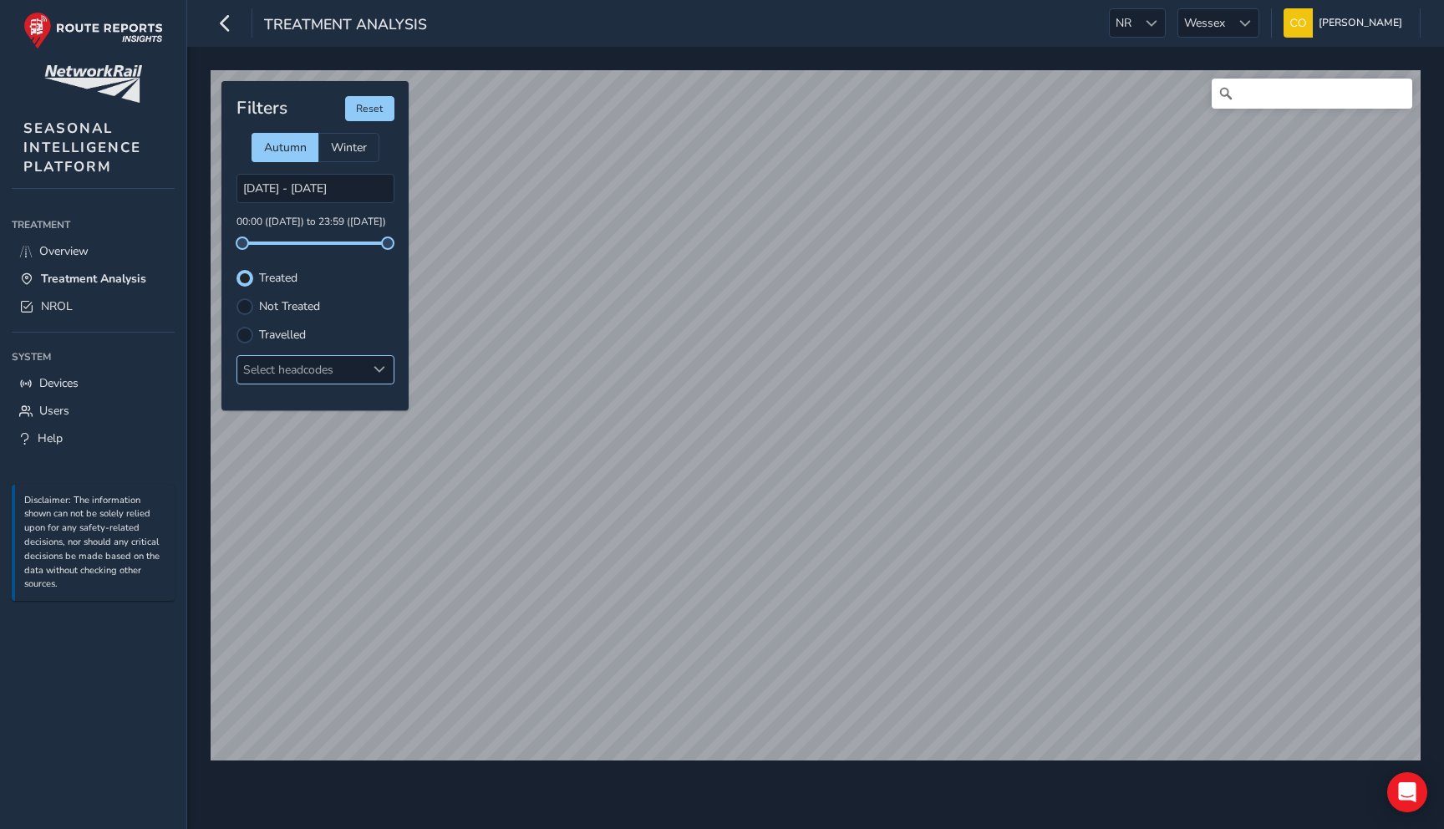
click at [358, 379] on div "Select headcodes" at bounding box center [301, 370] width 129 height 28
click at [378, 402] on button "Close" at bounding box center [370, 403] width 23 height 23
click at [378, 371] on span at bounding box center [380, 370] width 12 height 12
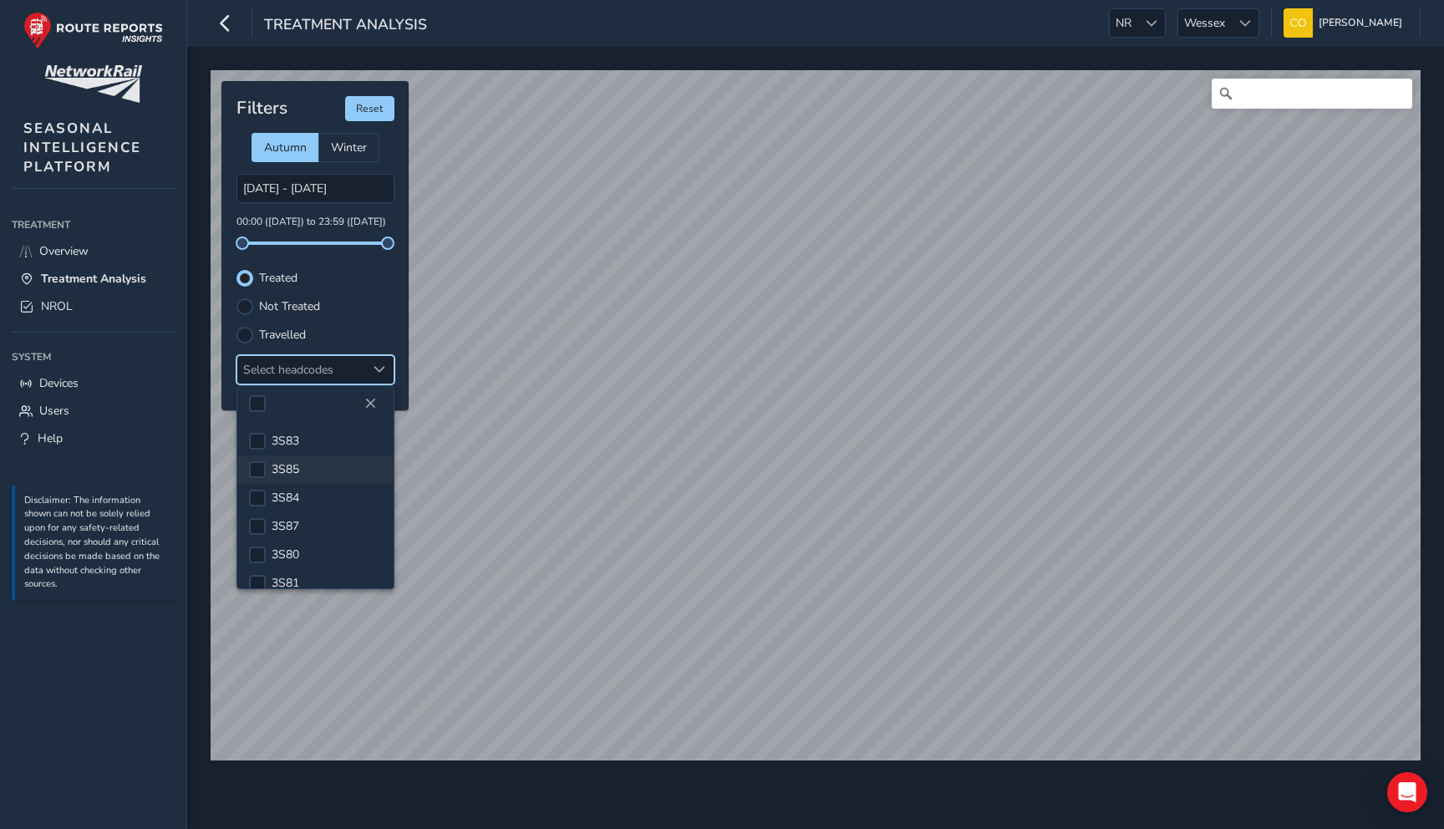
scroll to position [18, 0]
click at [257, 451] on div at bounding box center [257, 451] width 17 height 17
